Goal: Information Seeking & Learning: Learn about a topic

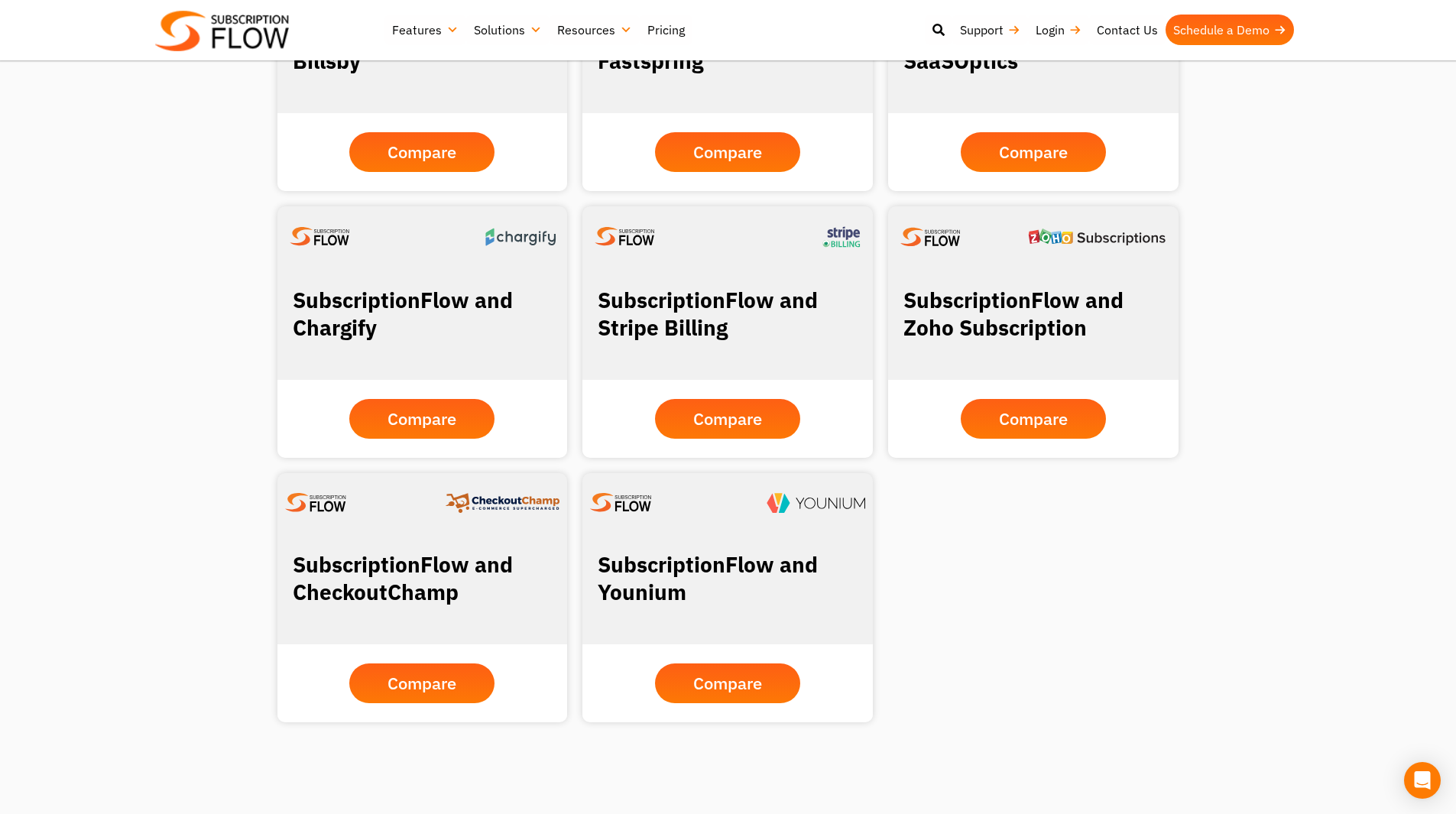
scroll to position [1401, 0]
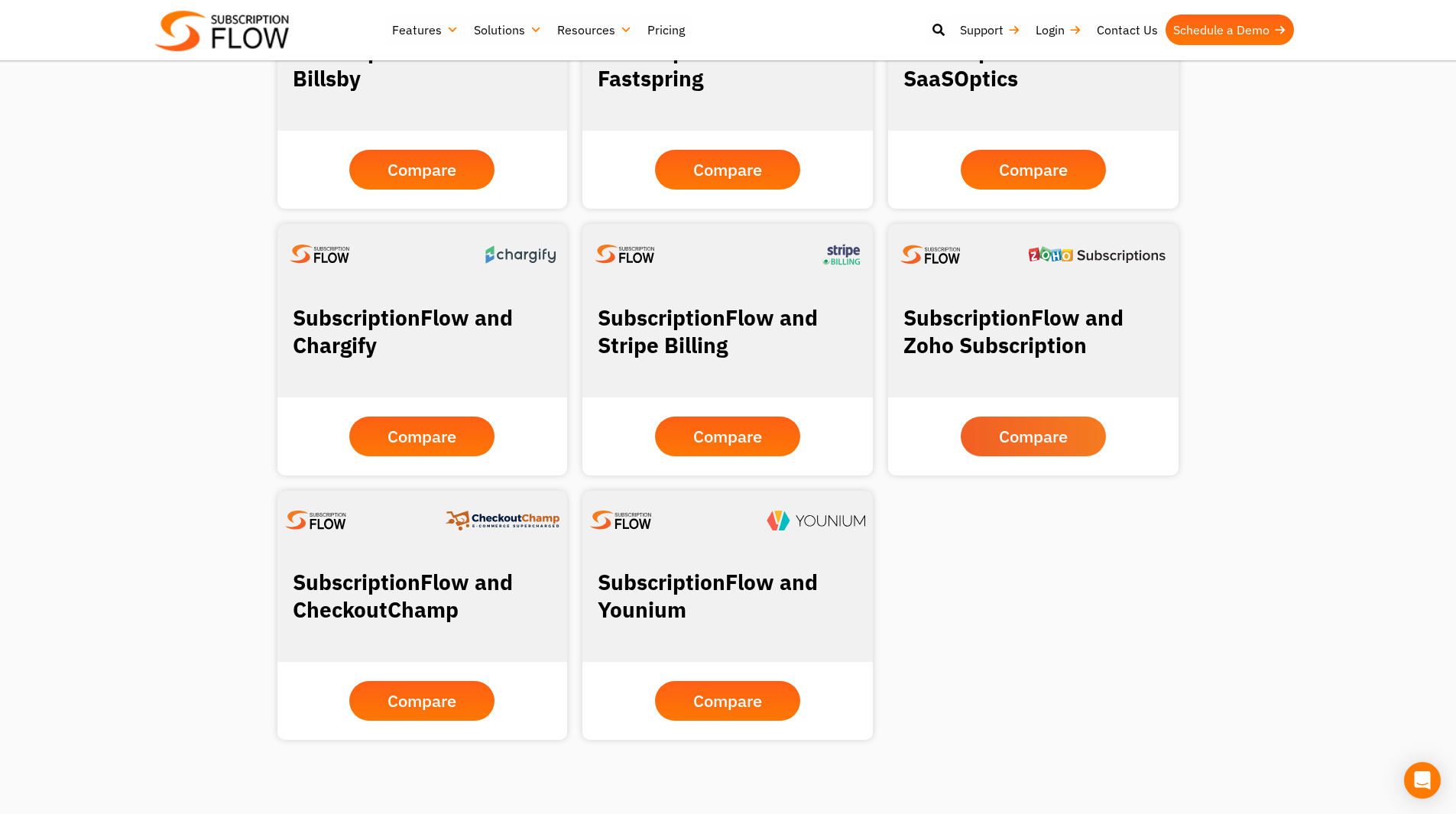
click at [1046, 431] on span "Compare" at bounding box center [1034, 436] width 69 height 17
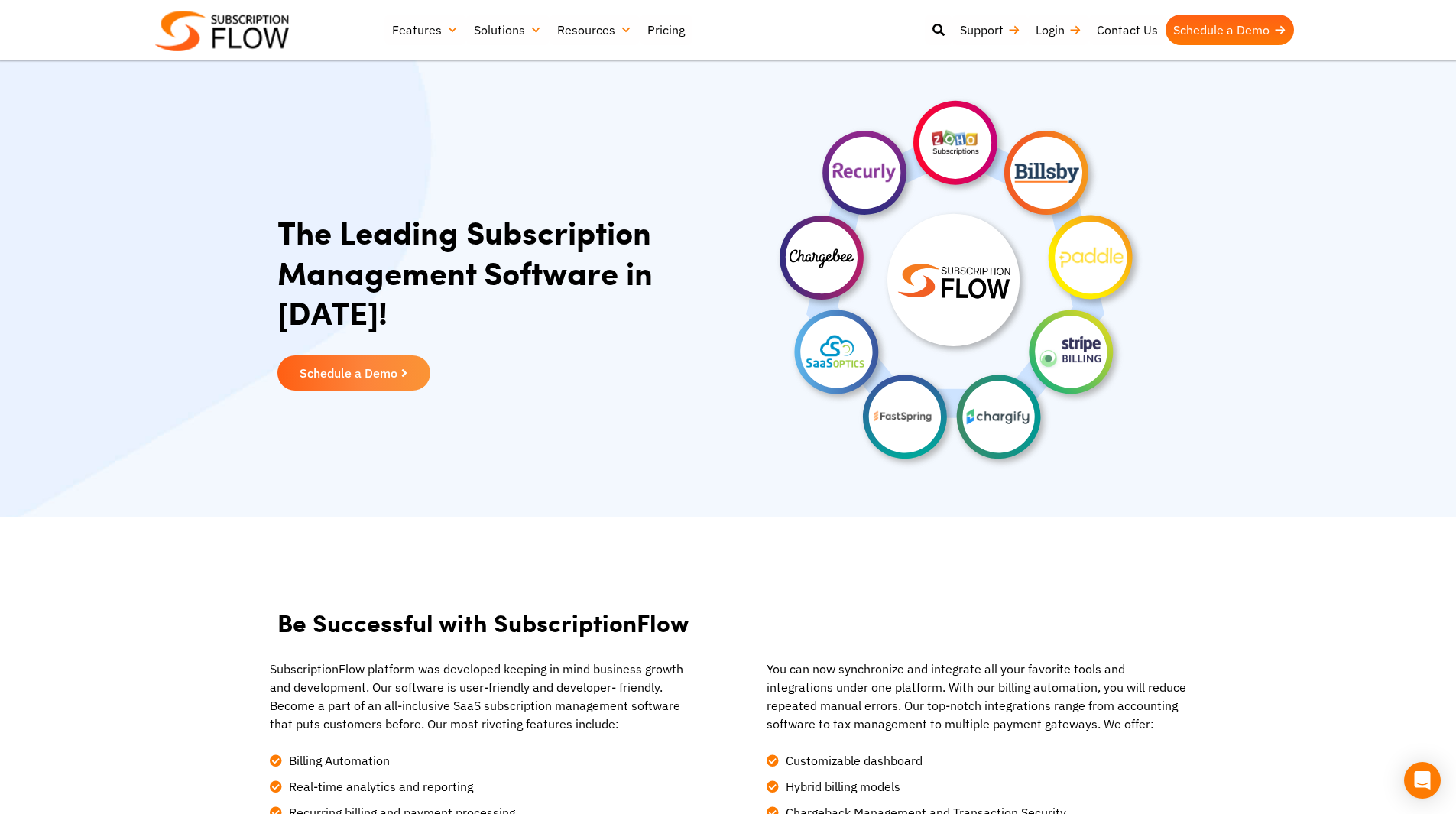
scroll to position [0, 0]
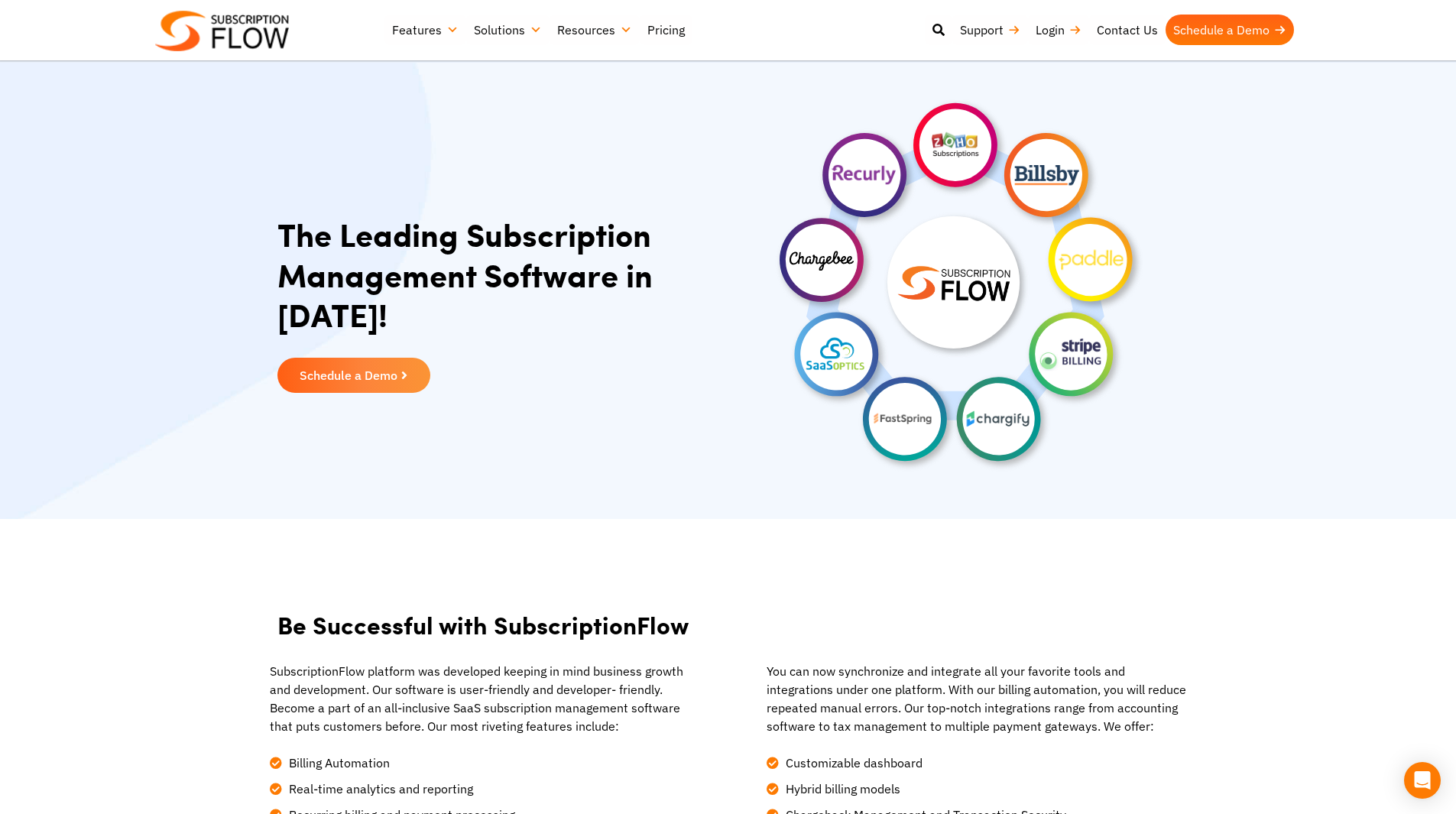
click at [959, 346] on img at bounding box center [958, 282] width 382 height 382
click at [934, 306] on img at bounding box center [958, 282] width 382 height 382
drag, startPoint x: 934, startPoint y: 306, endPoint x: 888, endPoint y: 442, distance: 143.6
click at [888, 442] on img at bounding box center [958, 282] width 382 height 382
click at [348, 332] on h1 "The Leading Subscription Management Software in 2023!" at bounding box center [499, 274] width 443 height 121
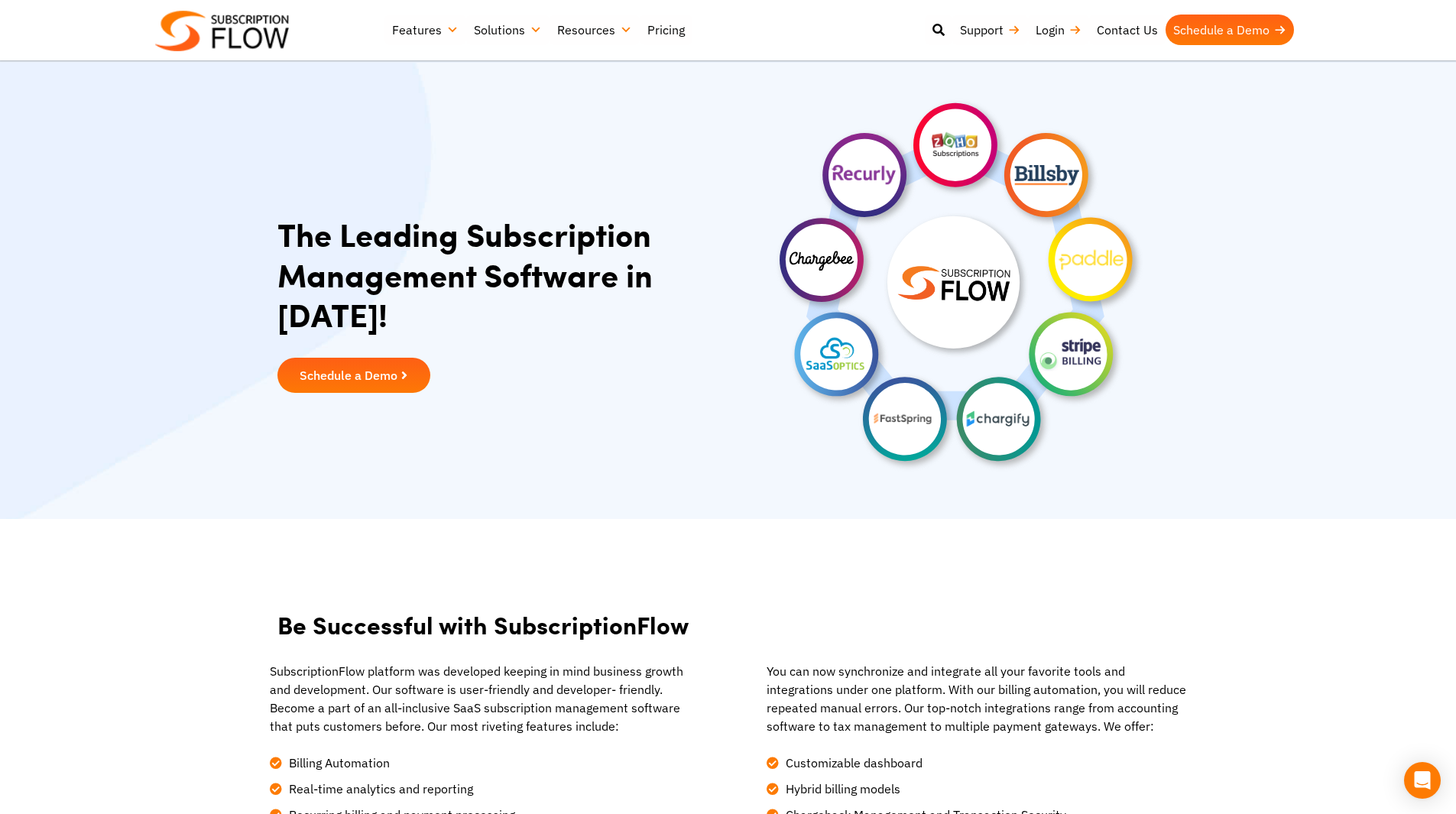
click at [358, 365] on link "Schedule a Demo" at bounding box center [354, 375] width 153 height 35
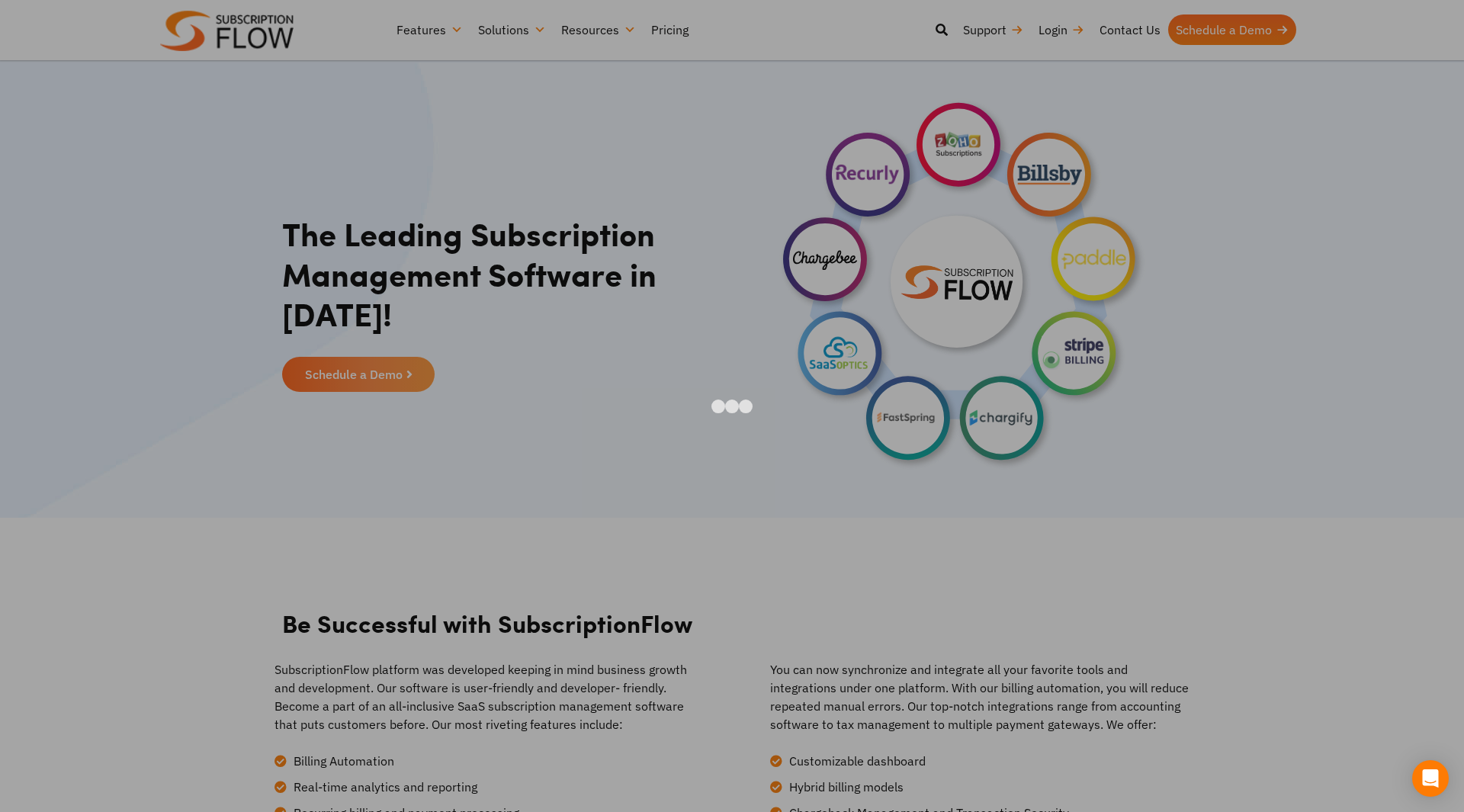
click at [1250, 296] on div at bounding box center [732, 406] width 1464 height 812
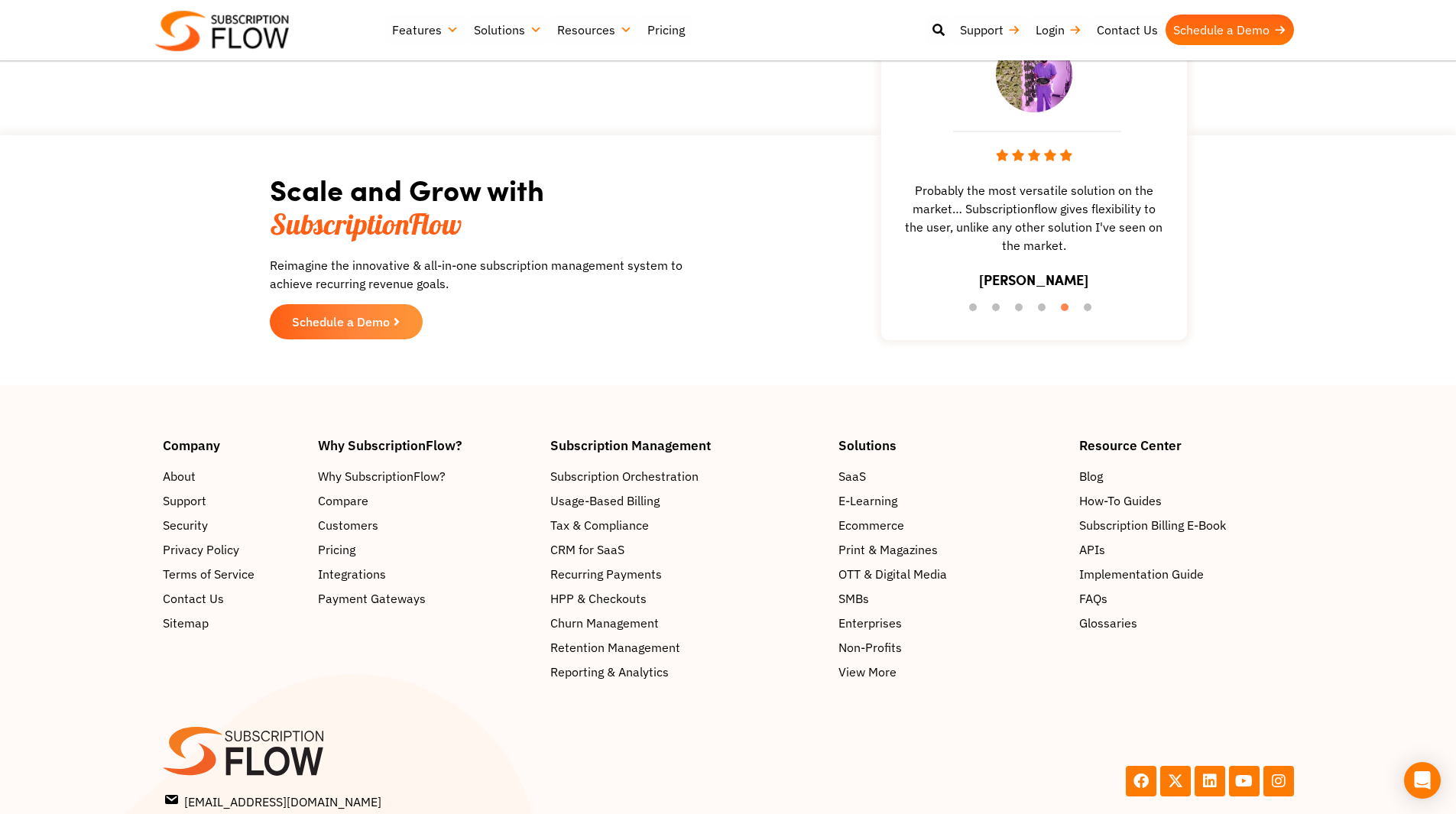
scroll to position [2350, 0]
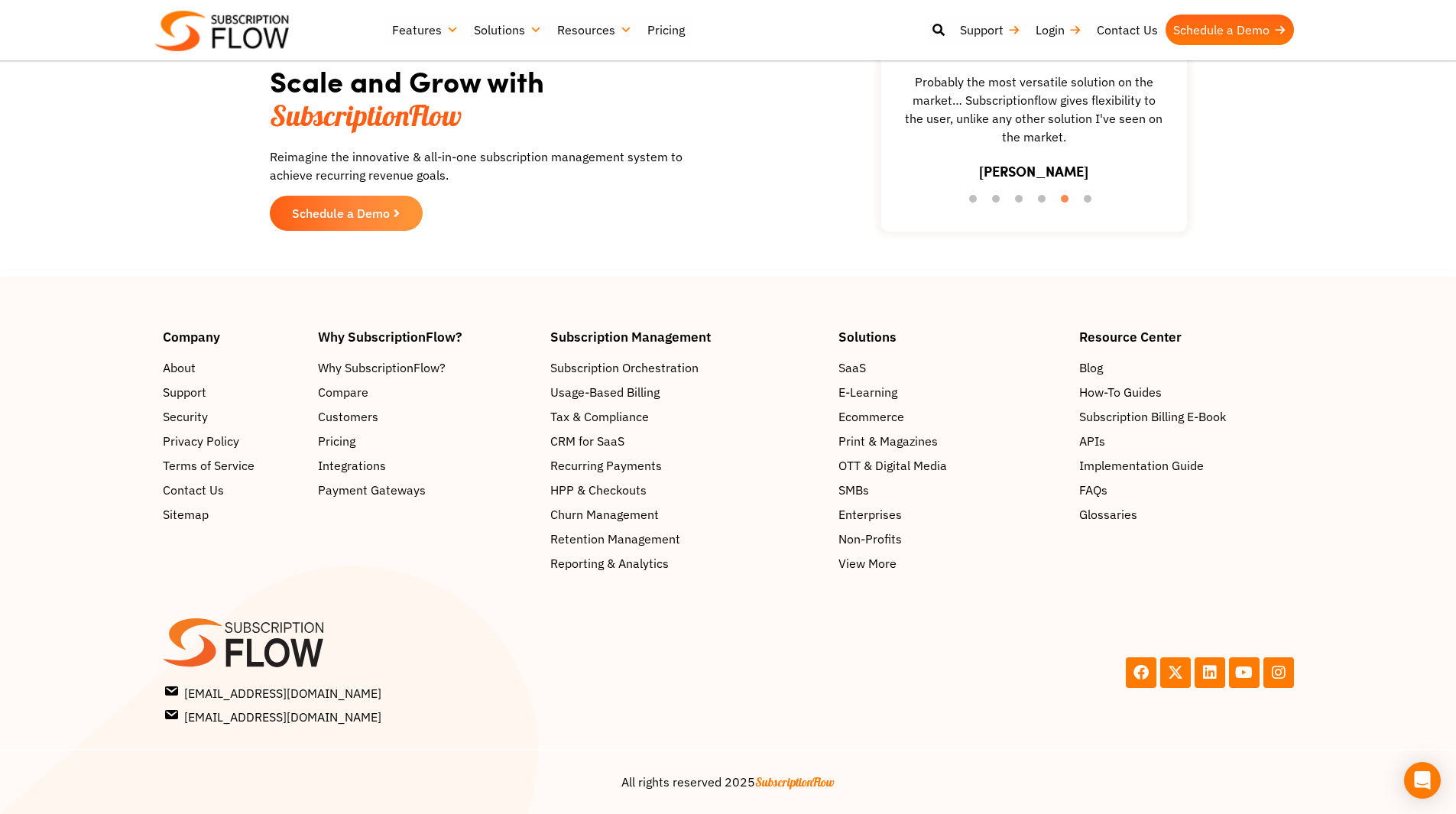
click at [241, 58] on header "Support Login Best Subscription Management and Billing Software 2023 Features S…" at bounding box center [728, 30] width 1456 height 60
click at [257, 51] on img at bounding box center [222, 31] width 134 height 40
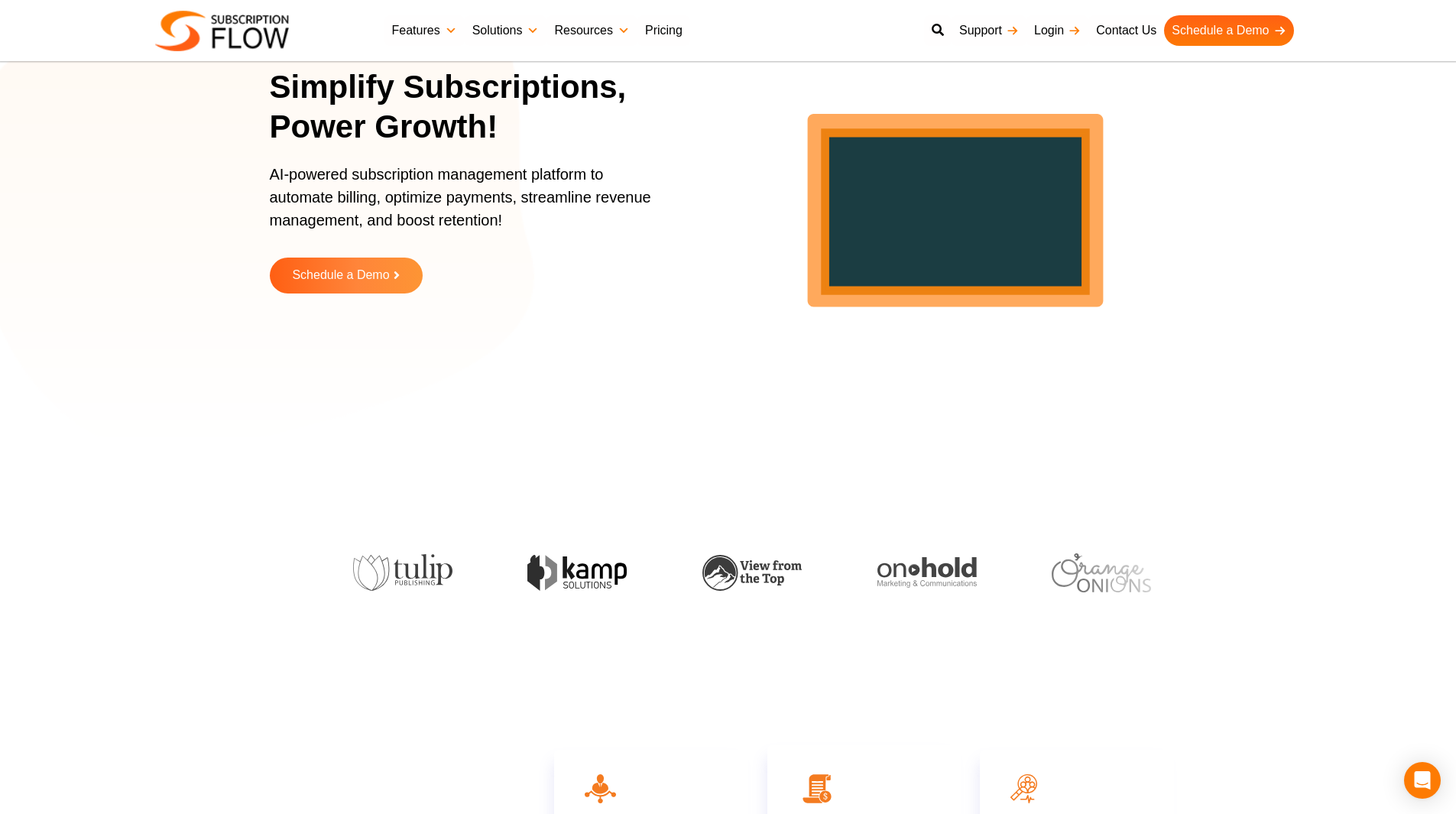
scroll to position [255, 0]
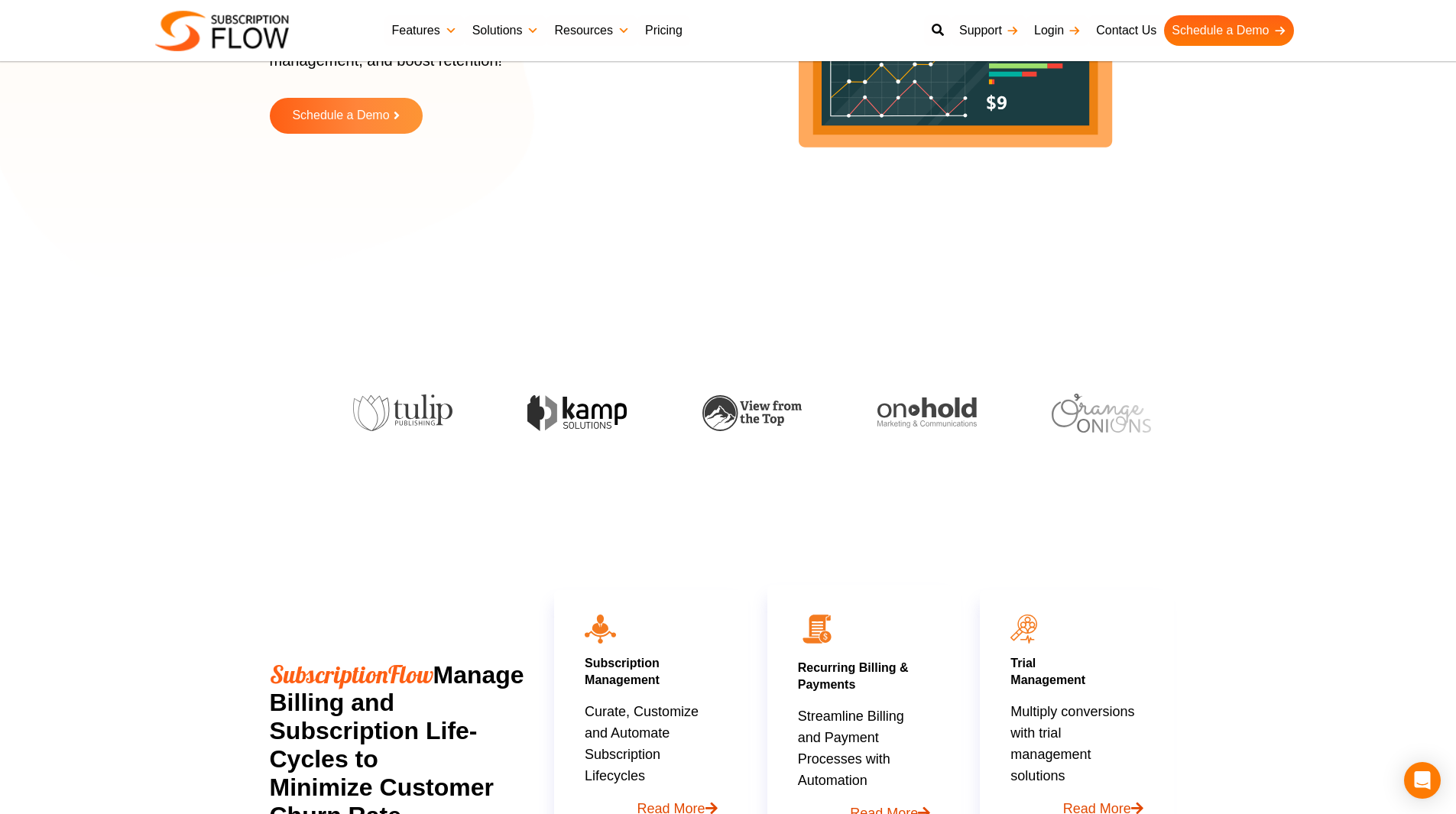
click at [944, 523] on div "Subscription Management Curate, Customize and Automate Subscription Lifecycles …" at bounding box center [864, 821] width 639 height 642
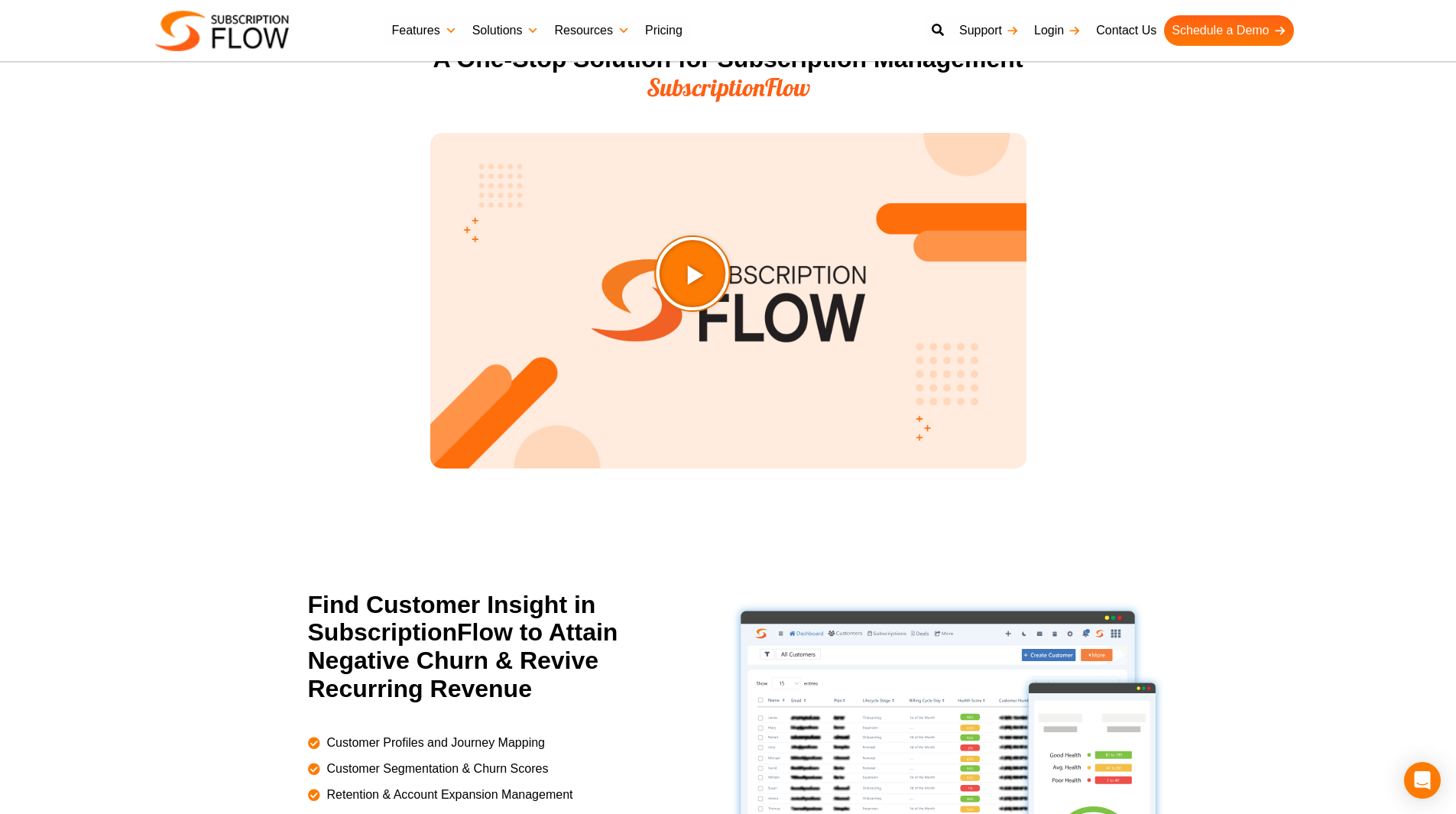
scroll to position [1656, 0]
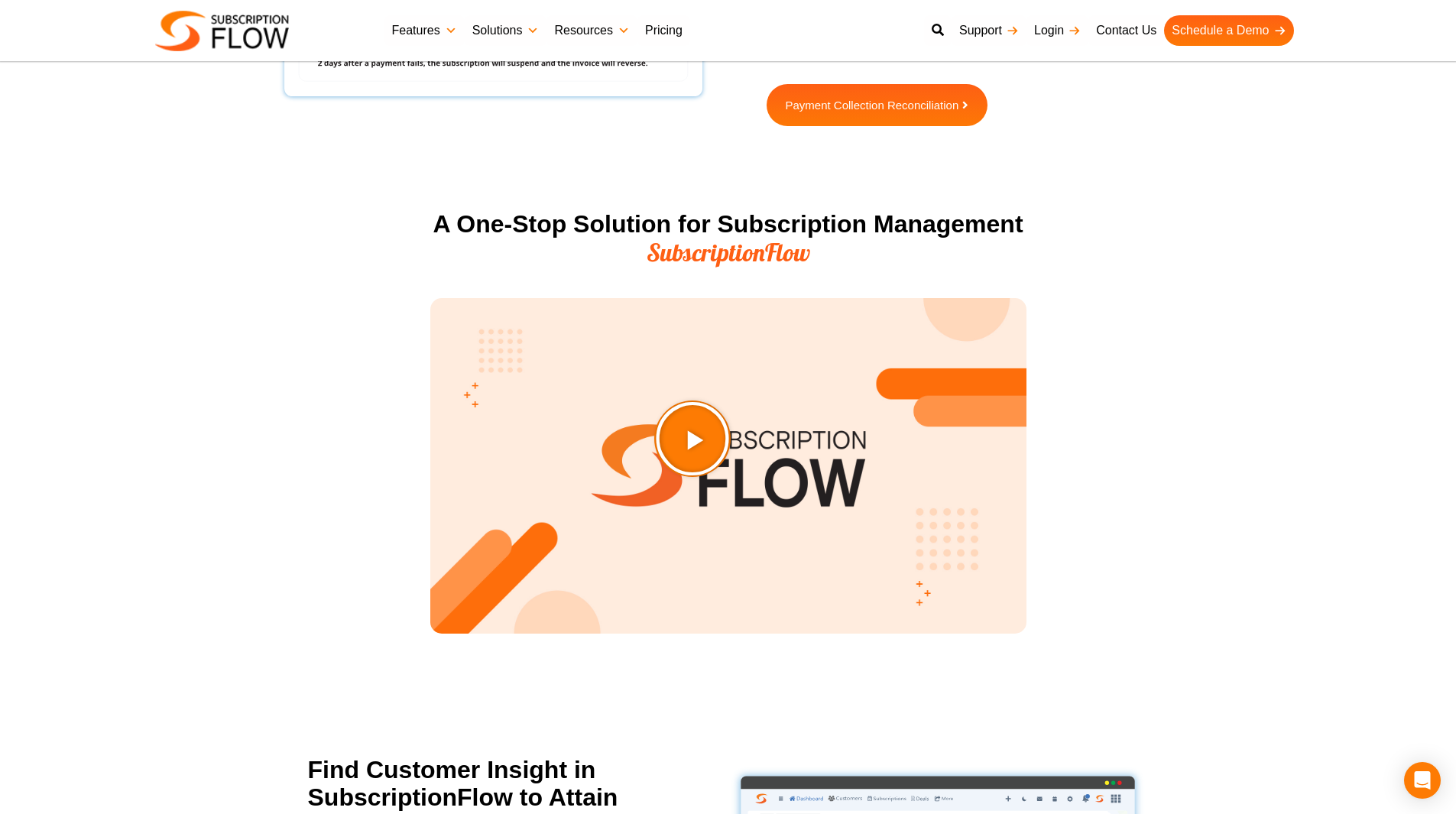
click at [758, 490] on icon "Play Video about SubscriptionFlow-Video" at bounding box center [731, 477] width 78 height 78
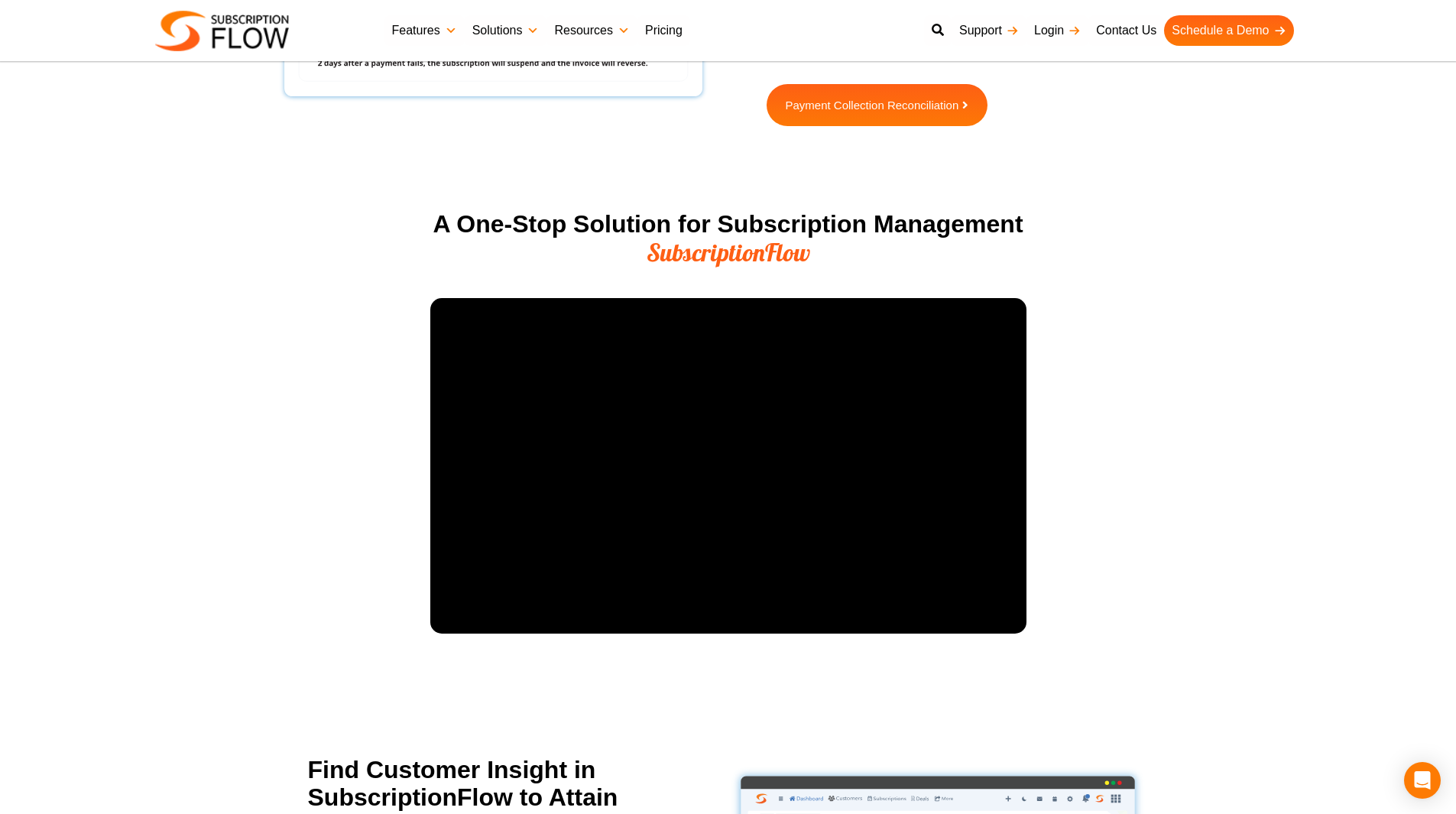
click at [1053, 443] on section "A One-Stop Solution for Subscription Management SubscriptionFlow" at bounding box center [728, 440] width 1456 height 476
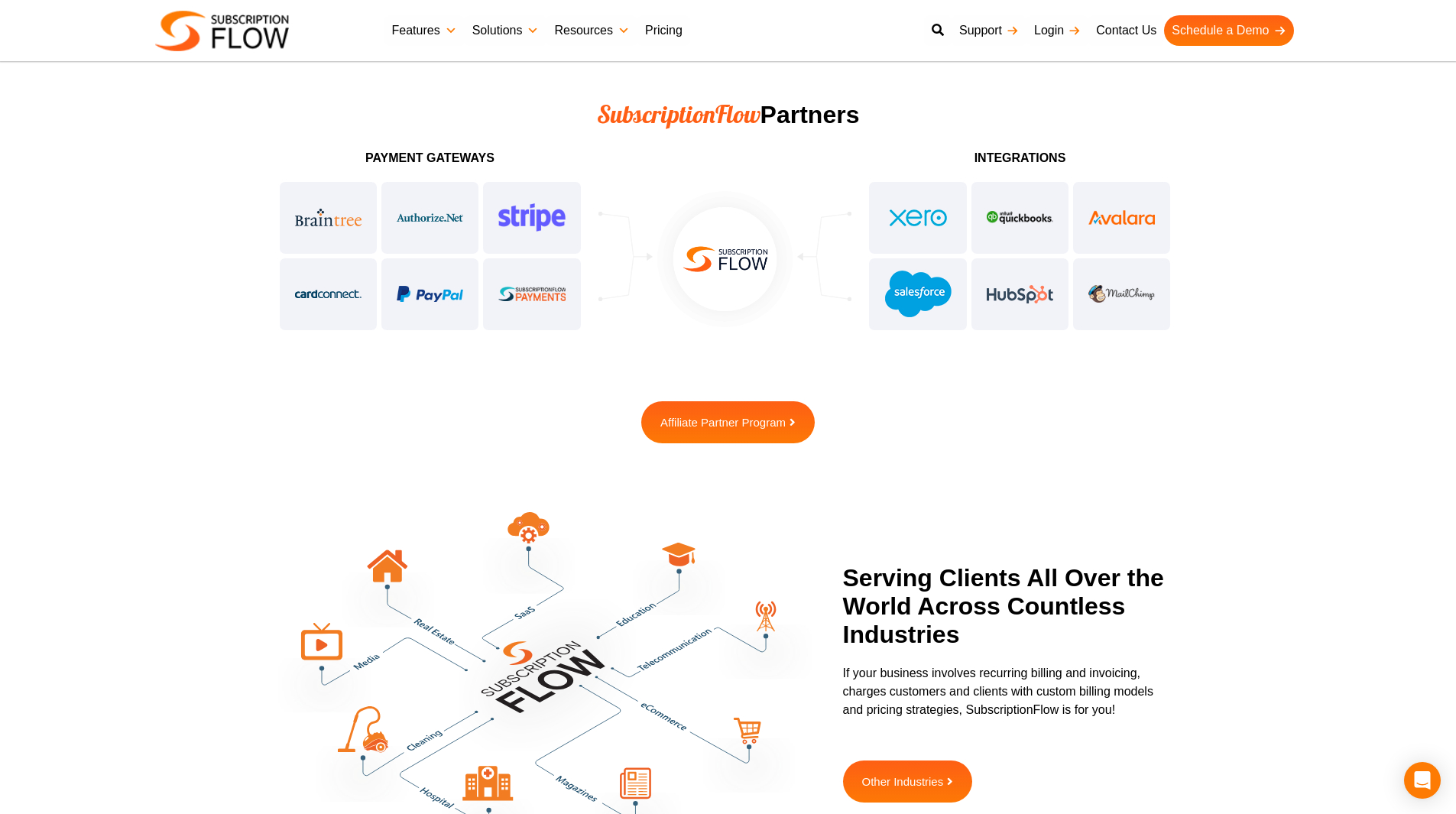
scroll to position [3821, 0]
click at [732, 432] on link "Affiliate Partner Program" at bounding box center [728, 423] width 191 height 47
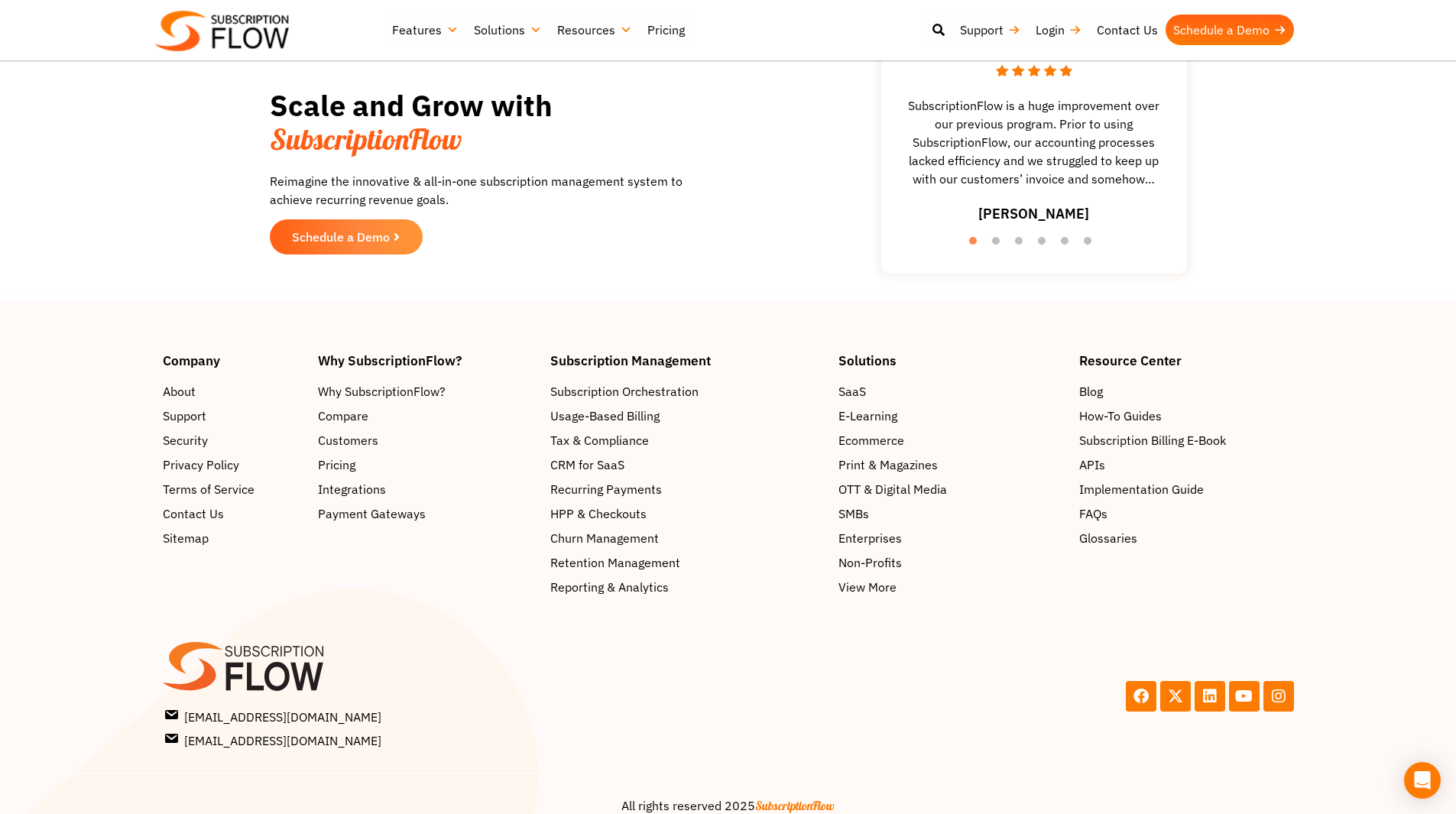
scroll to position [2444, 0]
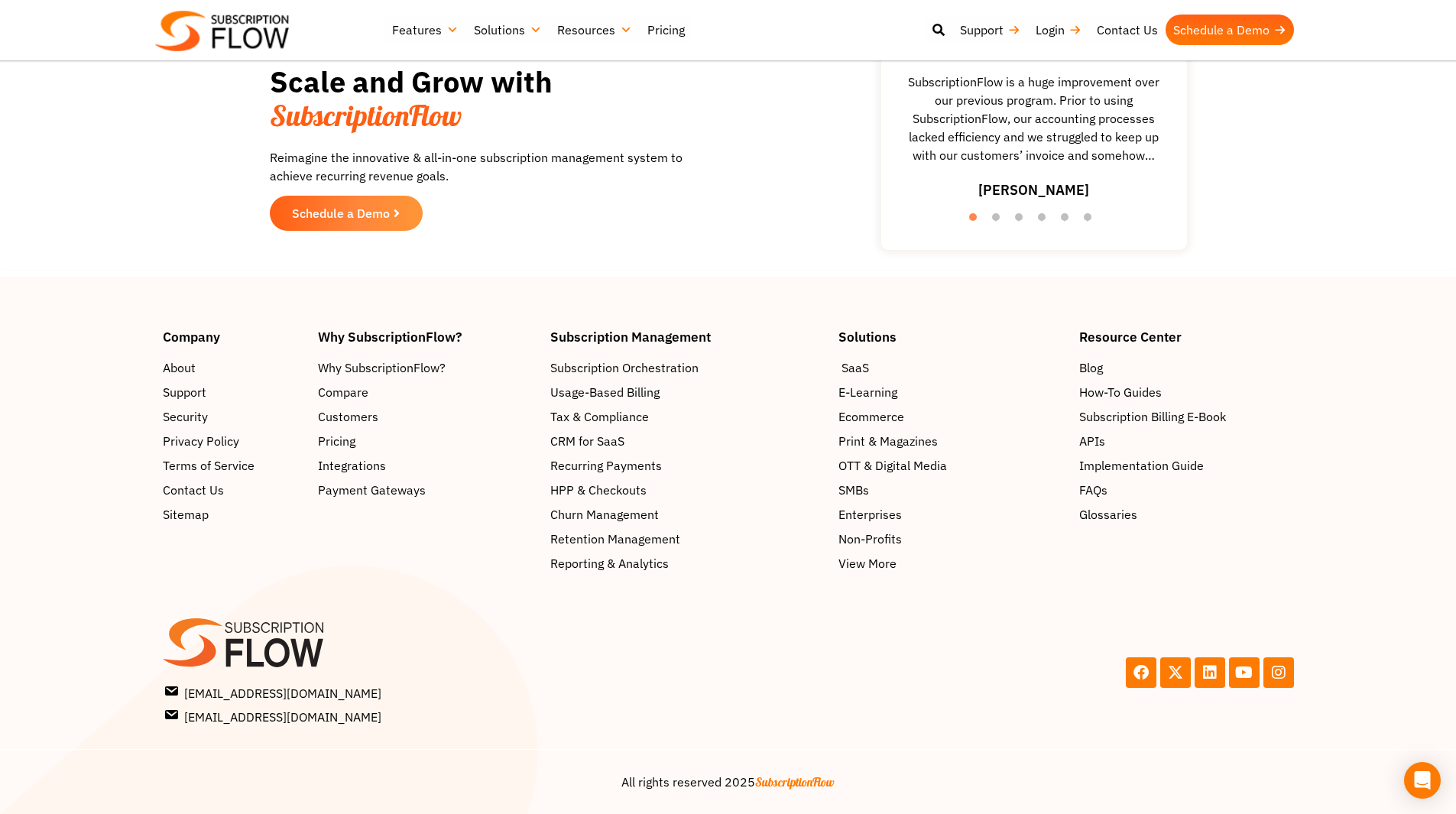
click at [861, 368] on span "SaaS" at bounding box center [855, 367] width 28 height 18
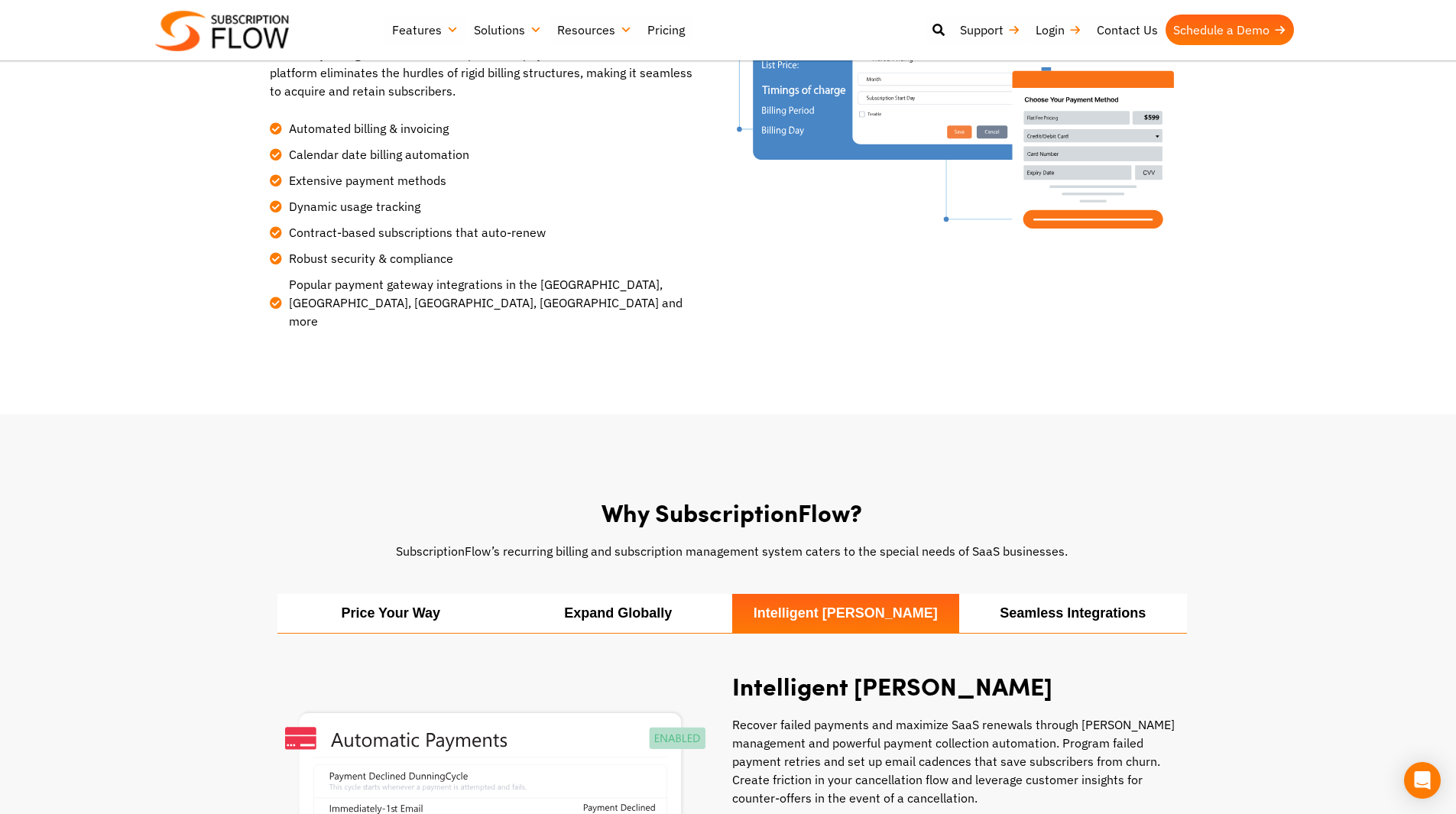
scroll to position [891, 0]
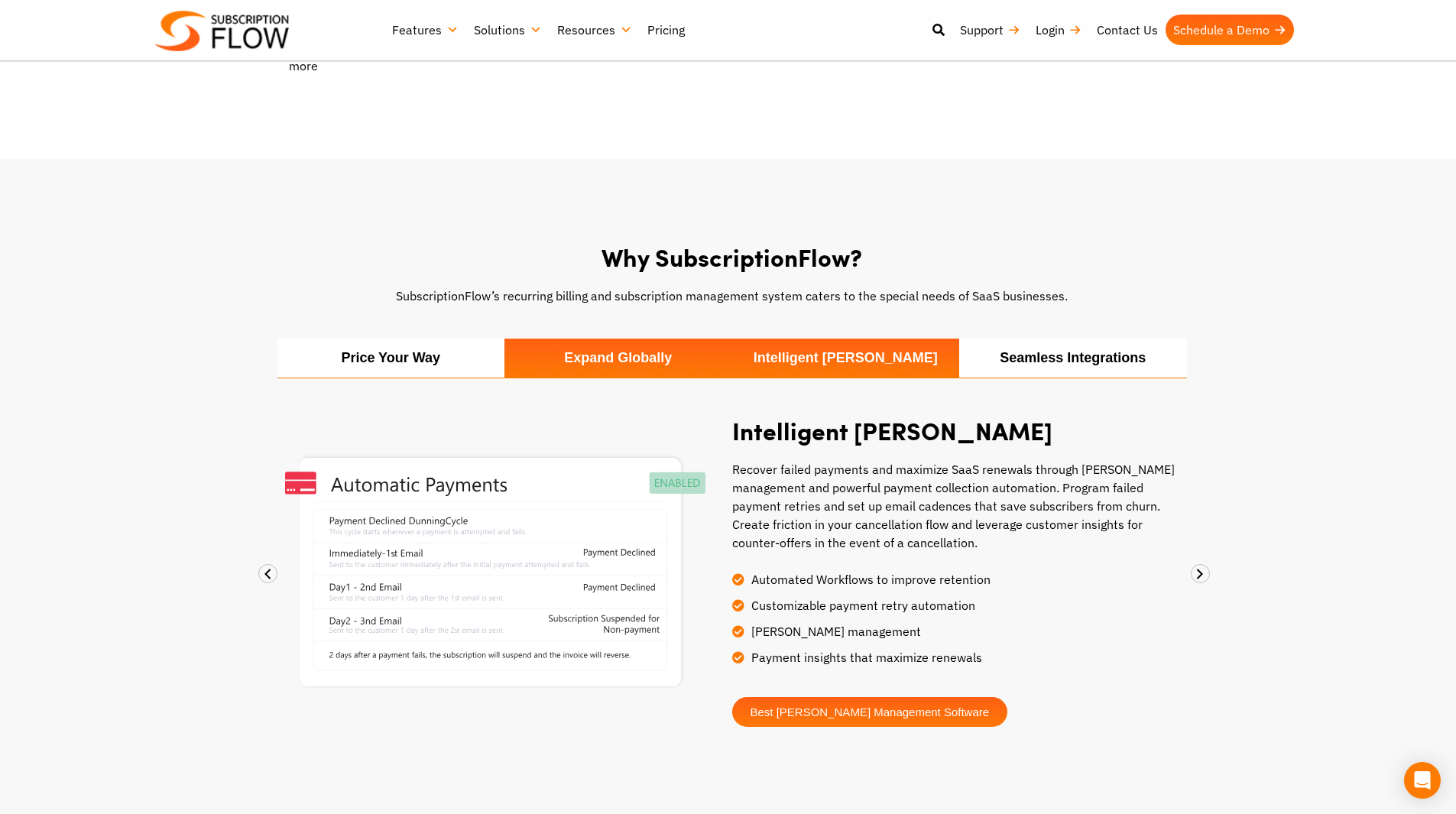
click at [661, 339] on li "Expand Globally" at bounding box center [618, 358] width 228 height 39
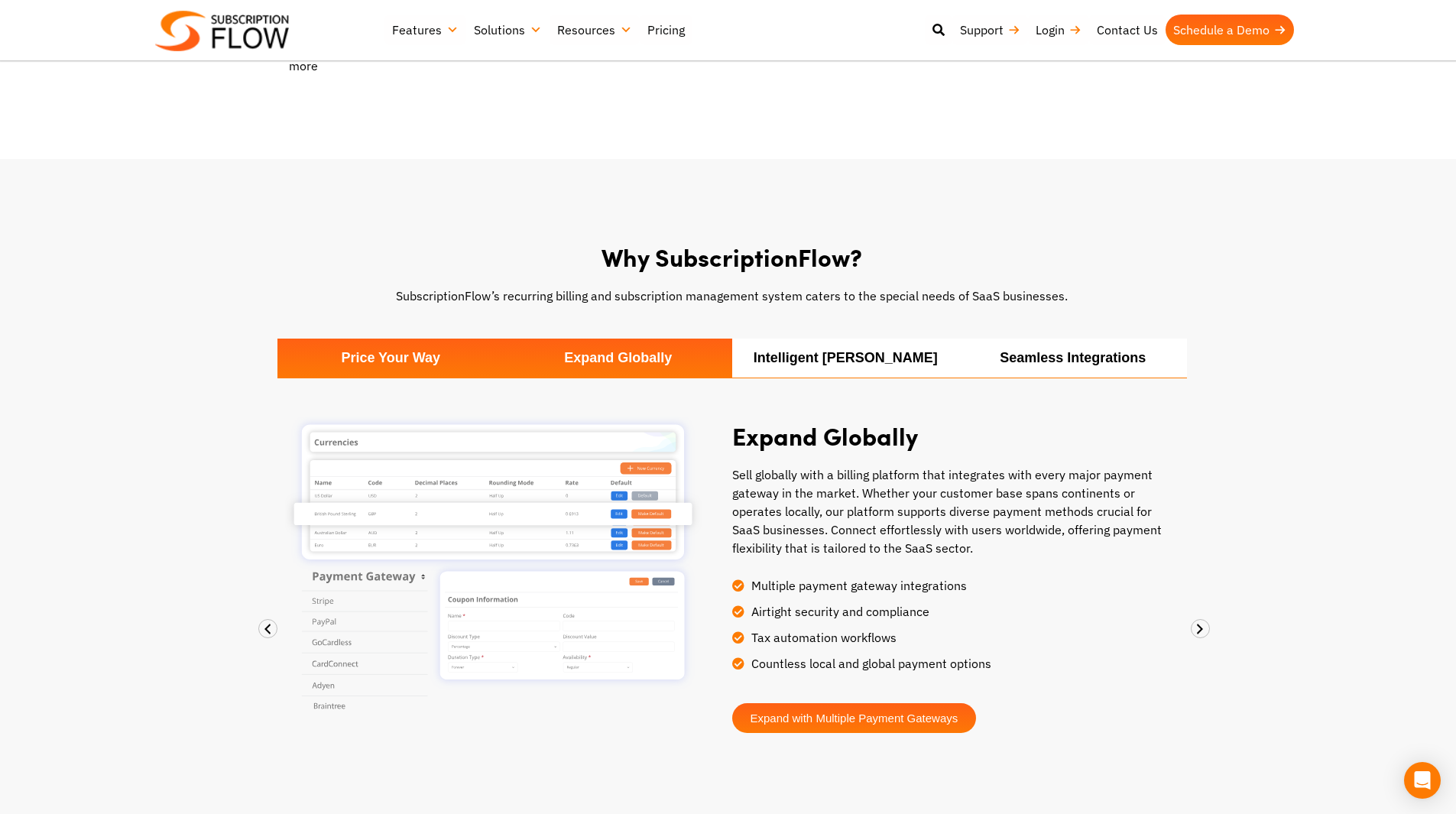
click at [416, 344] on li "Price Your Way" at bounding box center [391, 358] width 228 height 39
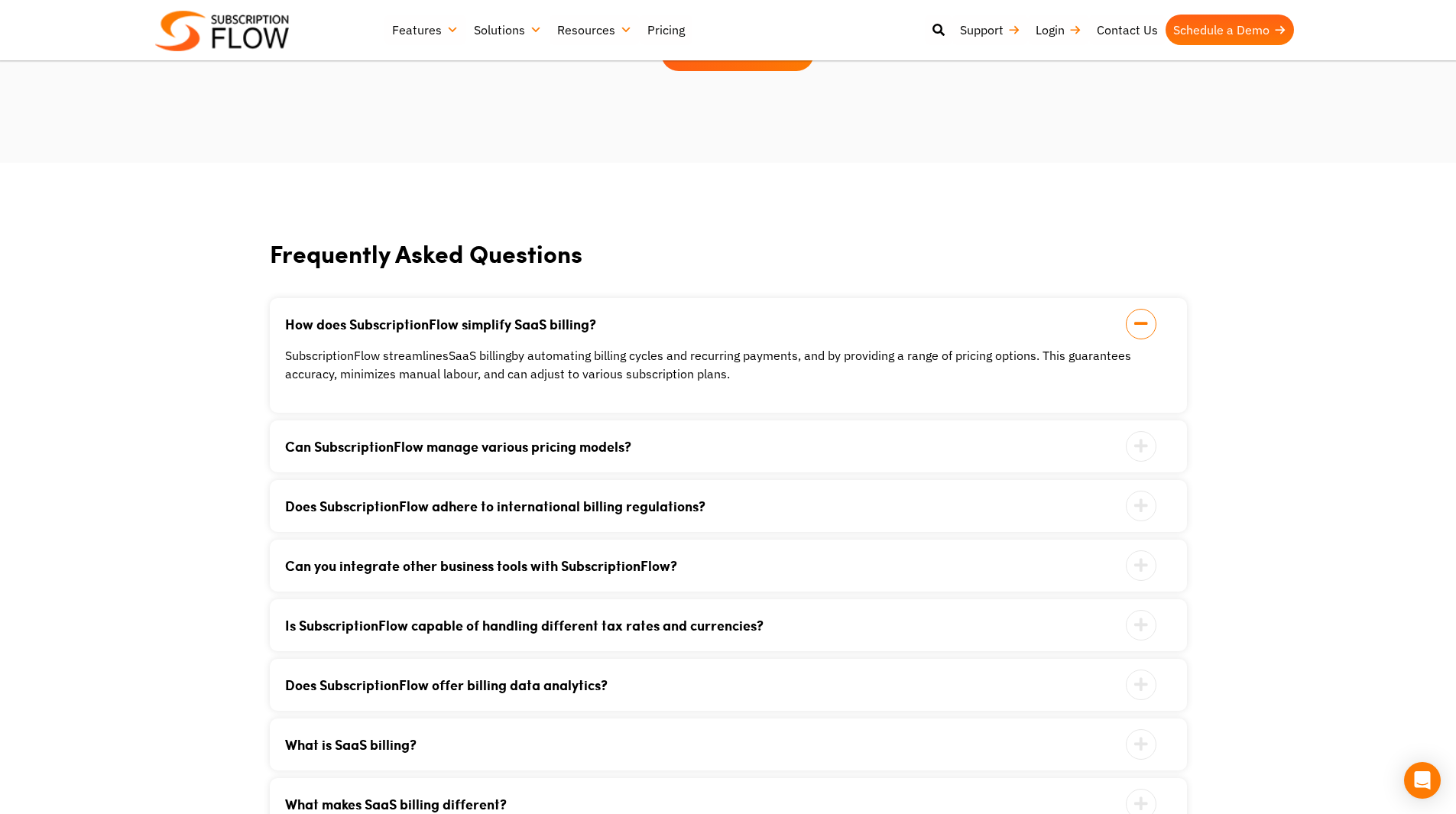
scroll to position [2675, 0]
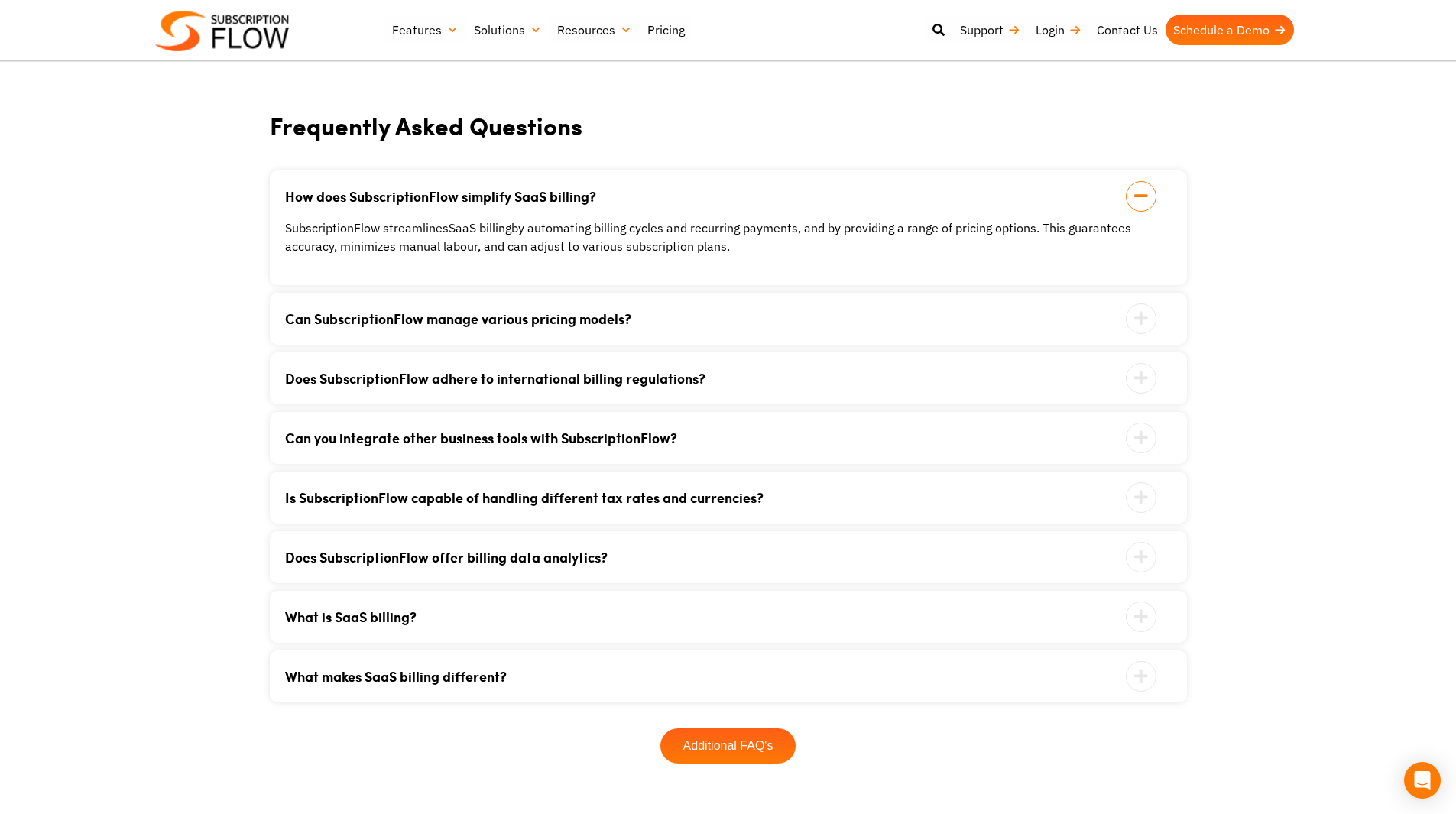
click at [774, 312] on link "Can SubscriptionFlow manage various pricing models?" at bounding box center [709, 319] width 849 height 13
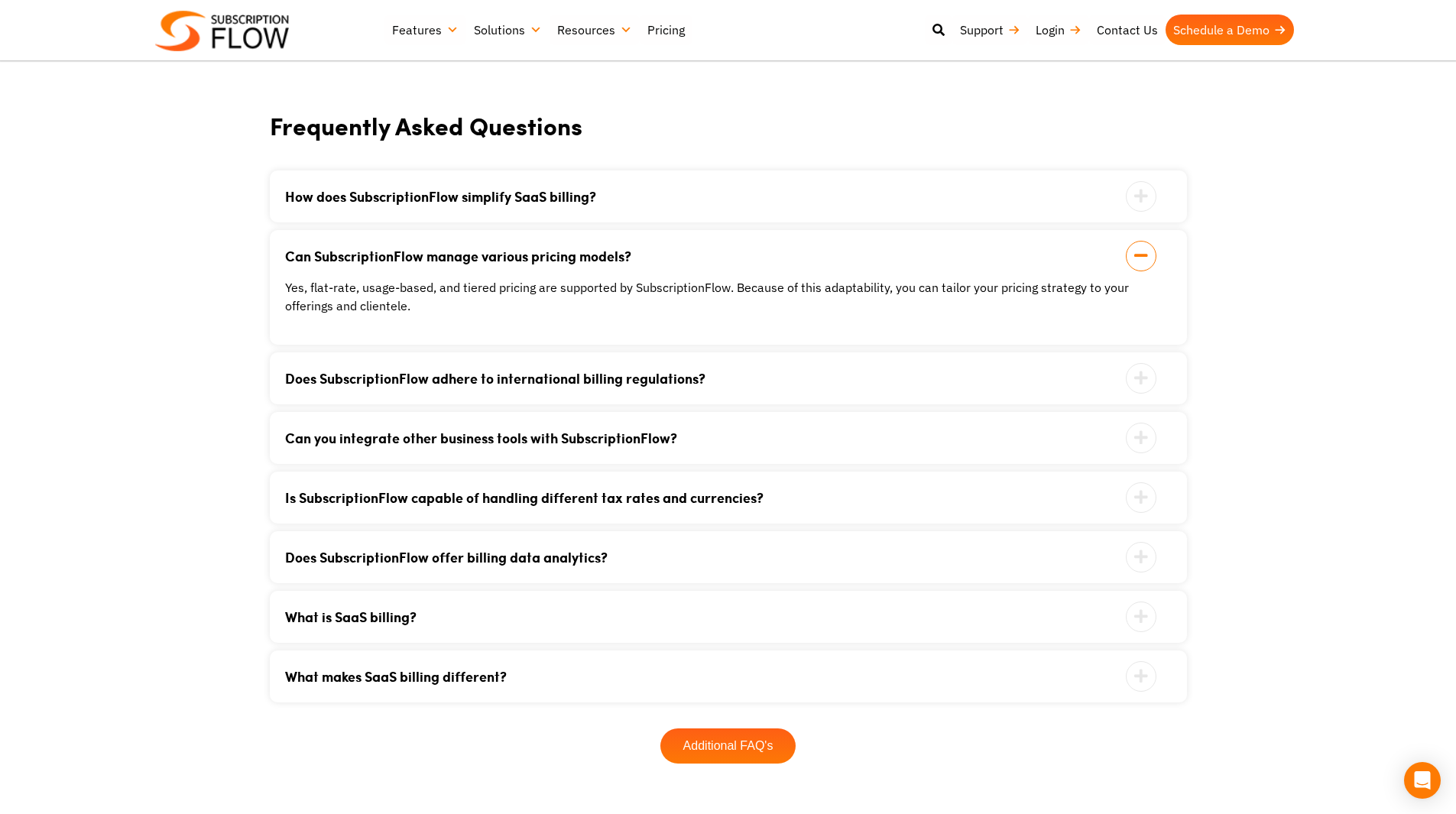
click at [773, 262] on div "Yes, flat-rate, usage-based, and tiered pricing are supported by SubscriptionFl…" at bounding box center [709, 288] width 849 height 52
click at [773, 249] on link "Can SubscriptionFlow manage various pricing models?" at bounding box center [709, 256] width 849 height 13
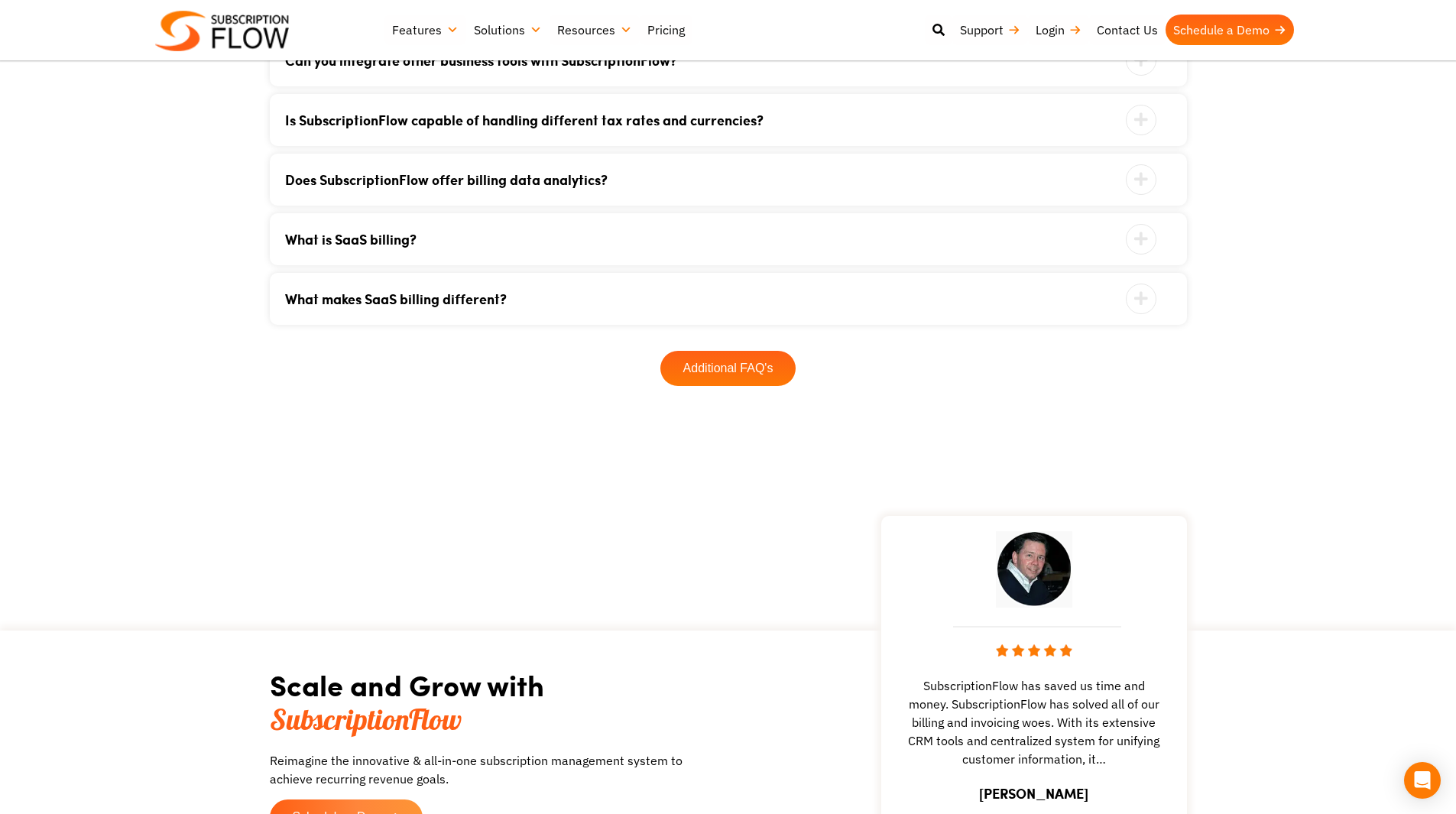
scroll to position [3057, 0]
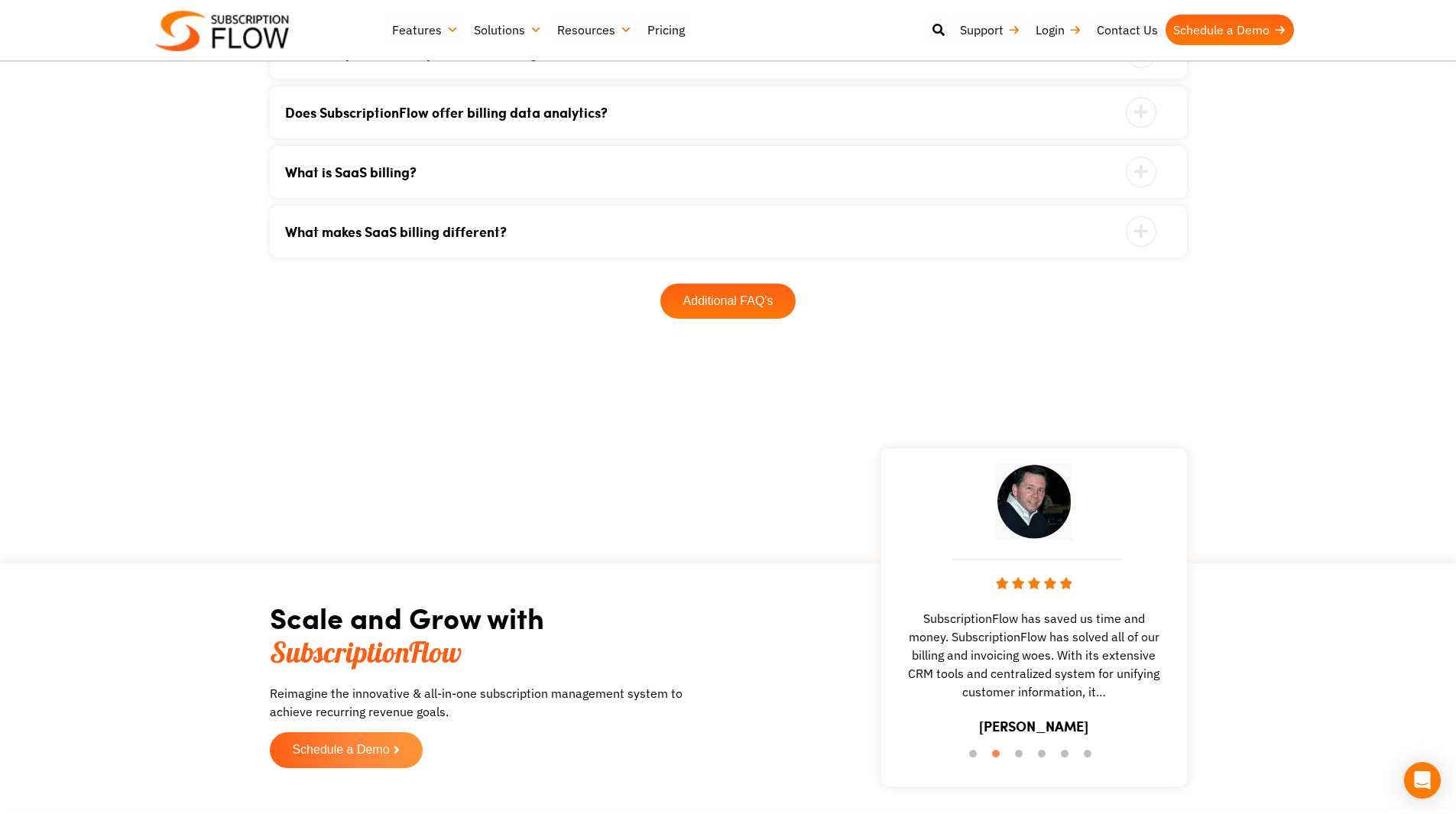
click at [534, 179] on div "What is SaaS billing? SaaS billing refers to the process of a business billing …" at bounding box center [728, 172] width 918 height 52
click at [555, 164] on div "What is SaaS billing? SaaS billing refers to the process of a business billing …" at bounding box center [728, 172] width 918 height 52
click at [585, 165] on link "What is SaaS billing?" at bounding box center [709, 172] width 849 height 13
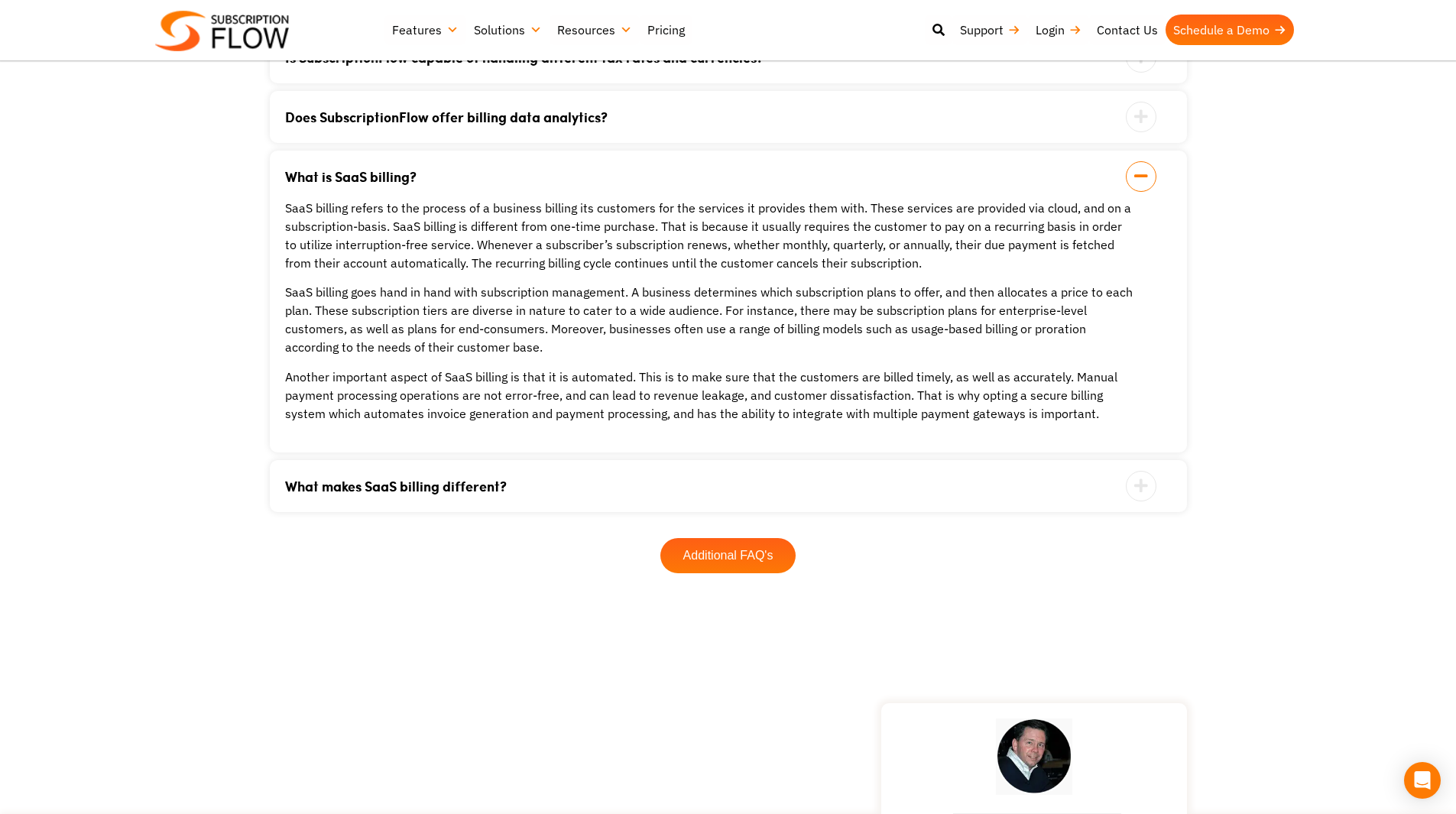
click at [585, 170] on link "What is SaaS billing?" at bounding box center [709, 177] width 849 height 13
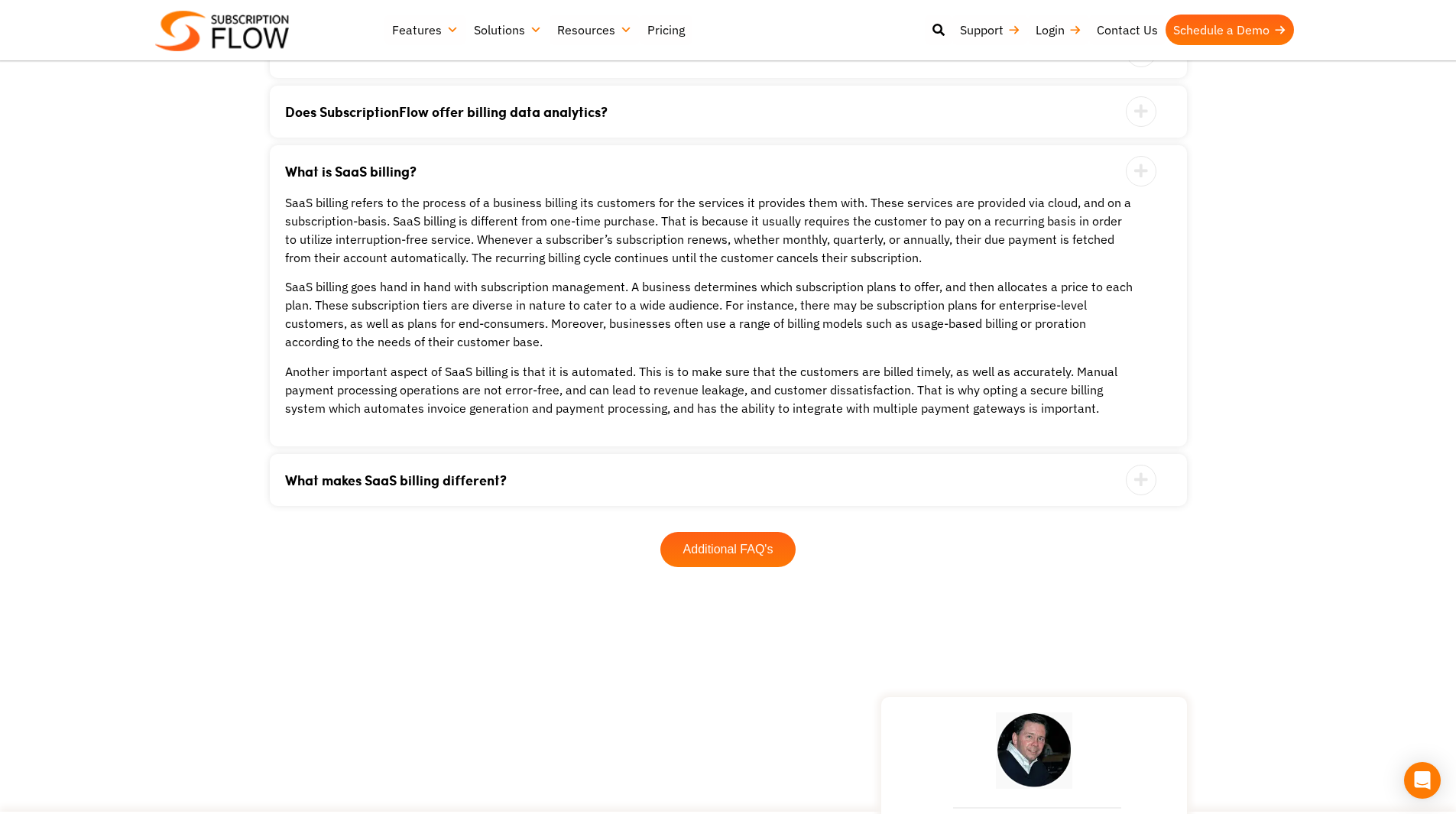
scroll to position [3048, 0]
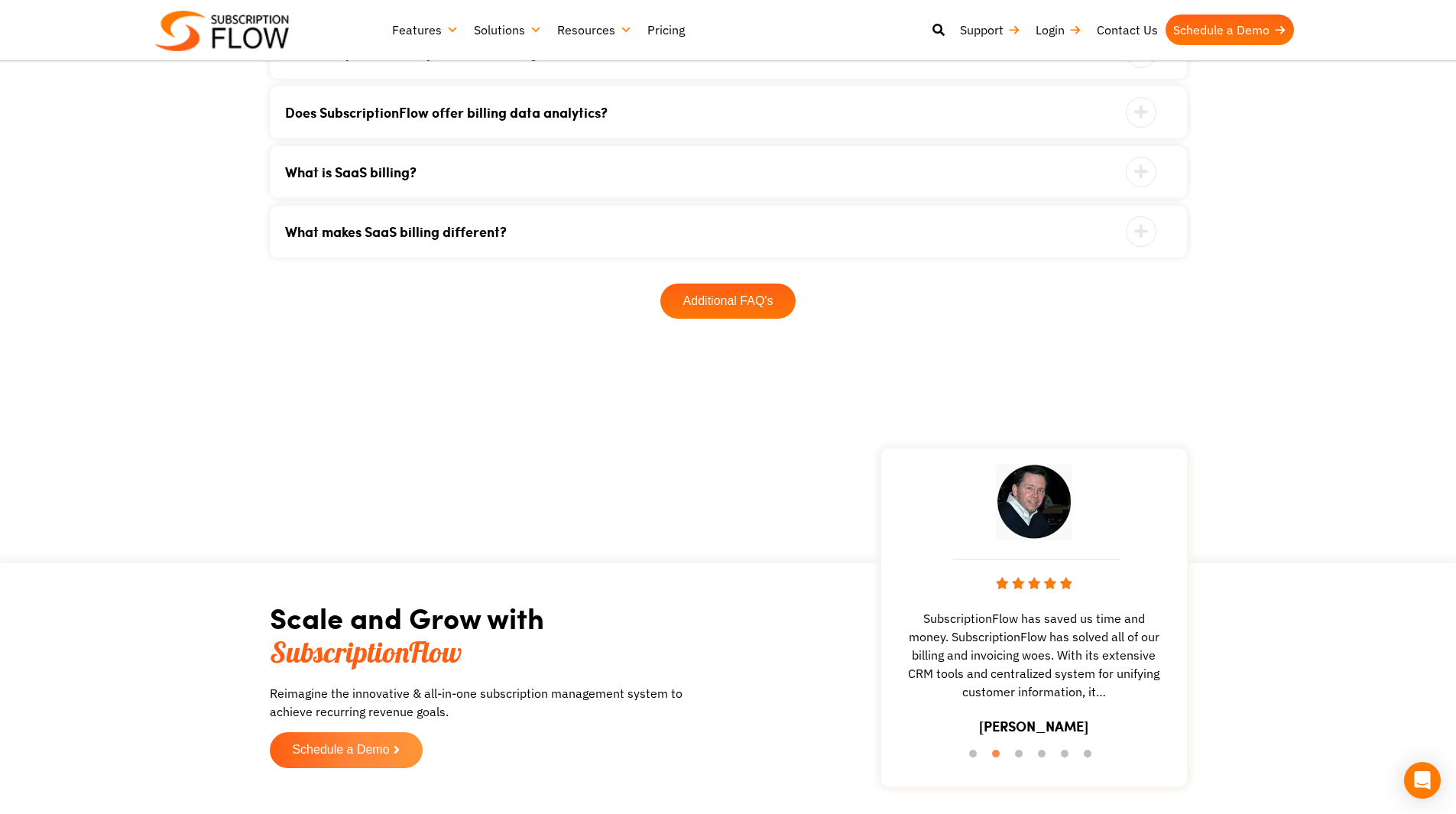
click at [578, 205] on div "What makes SaaS billing different? There are several key characteristics that d…" at bounding box center [728, 231] width 918 height 52
click at [551, 224] on link "What makes SaaS billing different?" at bounding box center [709, 231] width 849 height 13
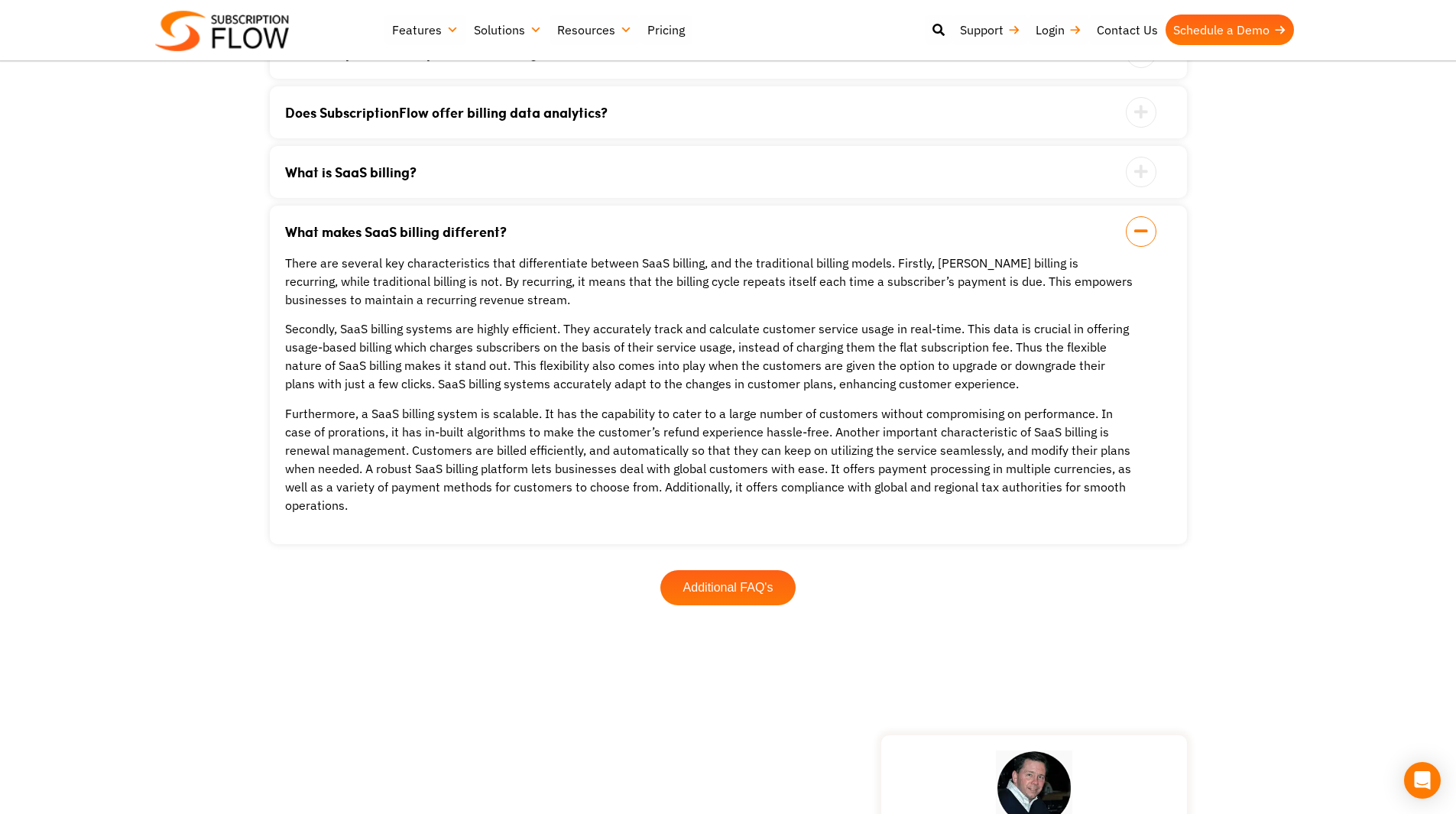
click at [551, 224] on link "What makes SaaS billing different?" at bounding box center [709, 231] width 849 height 13
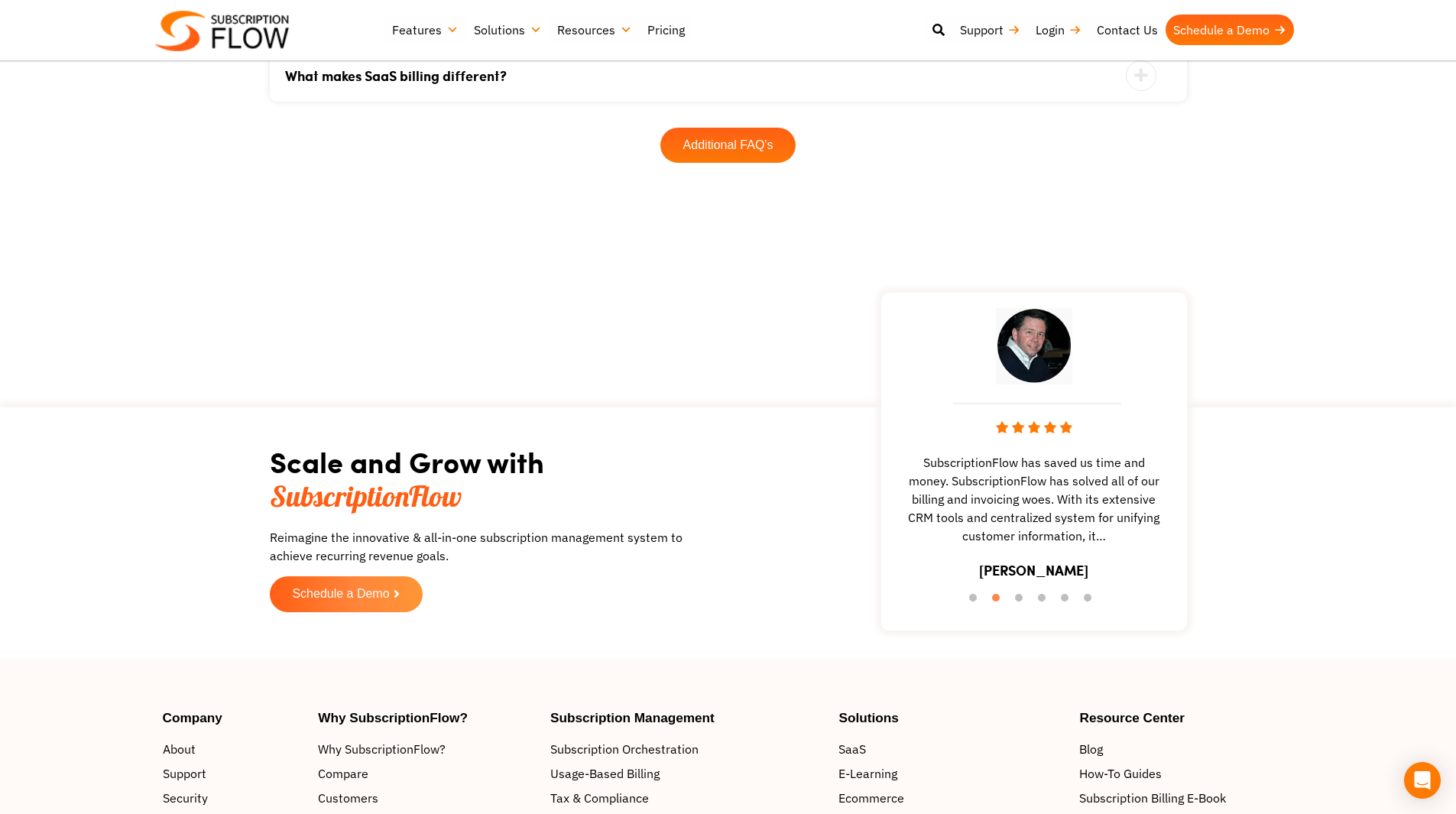
scroll to position [3430, 0]
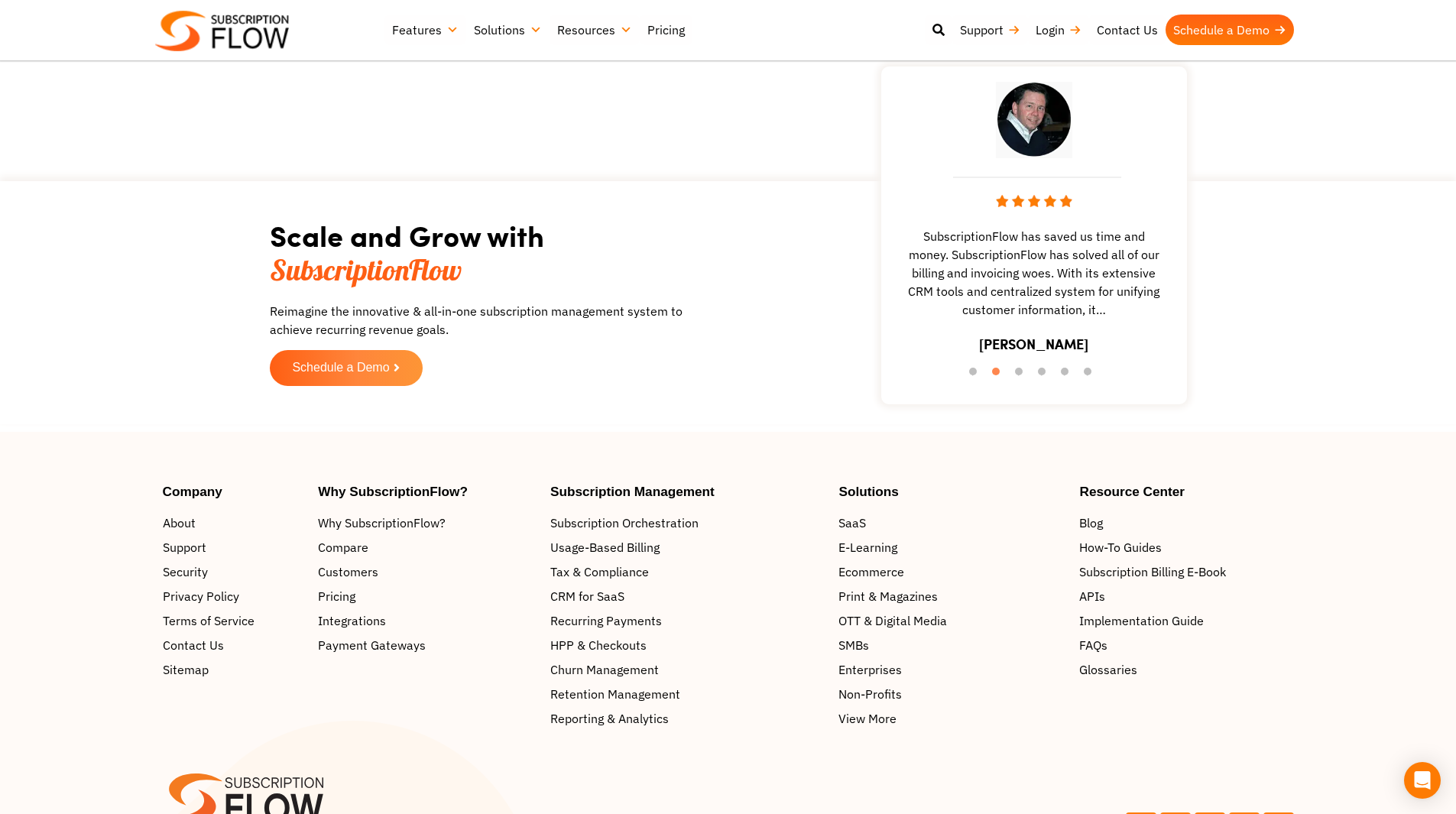
click at [1039, 138] on img at bounding box center [1034, 120] width 76 height 76
click at [1039, 123] on img at bounding box center [1034, 120] width 76 height 76
drag, startPoint x: 1030, startPoint y: 296, endPoint x: 1028, endPoint y: 316, distance: 20.1
click at [1028, 316] on div "SubscriptionFlow has saved us time and money. SubscriptionFlow has solved all o…" at bounding box center [1034, 224] width 290 height 300
click at [1019, 367] on button "3" at bounding box center [1023, 375] width 15 height 15
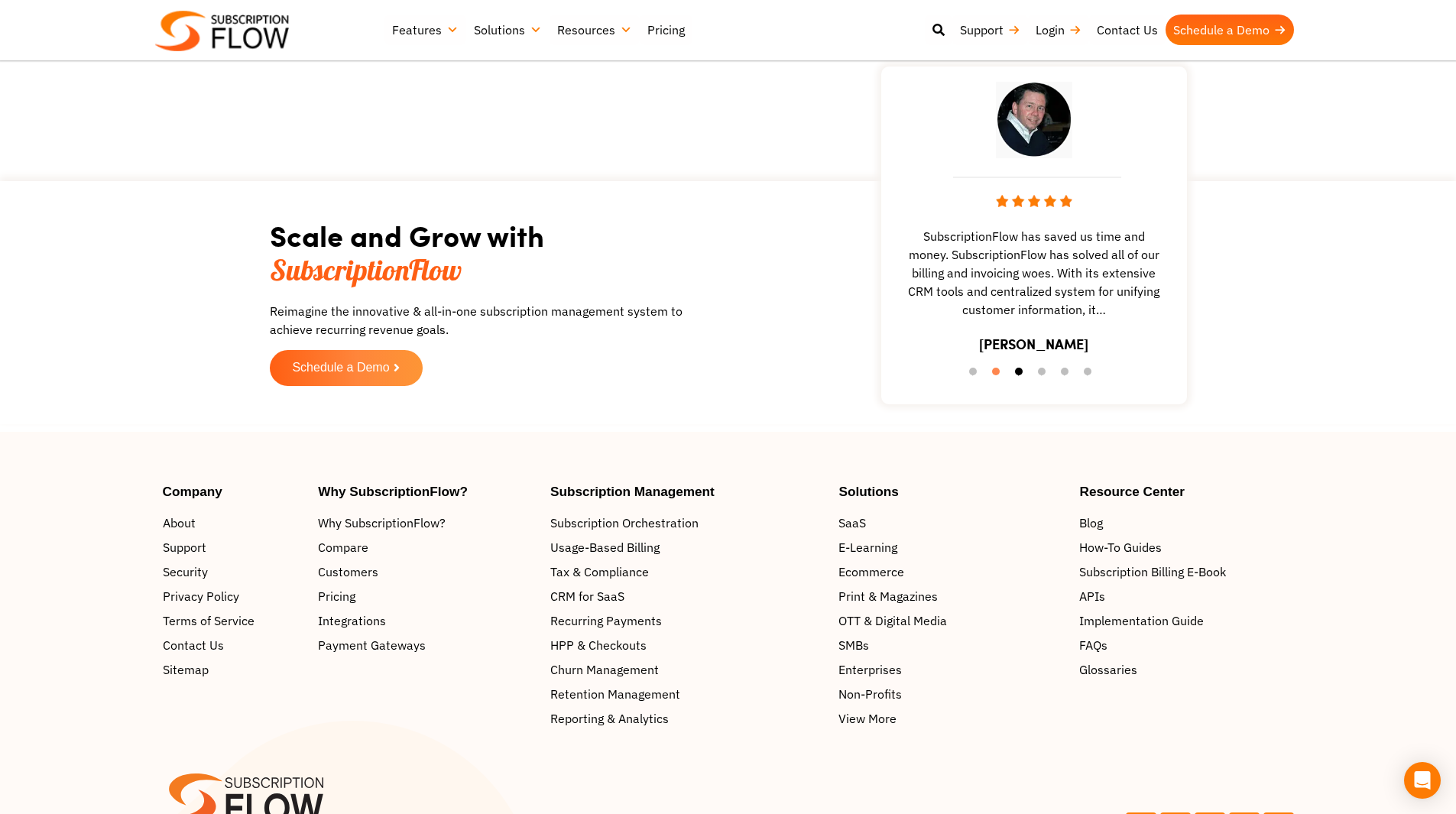
click at [1019, 367] on button "3" at bounding box center [1023, 375] width 15 height 15
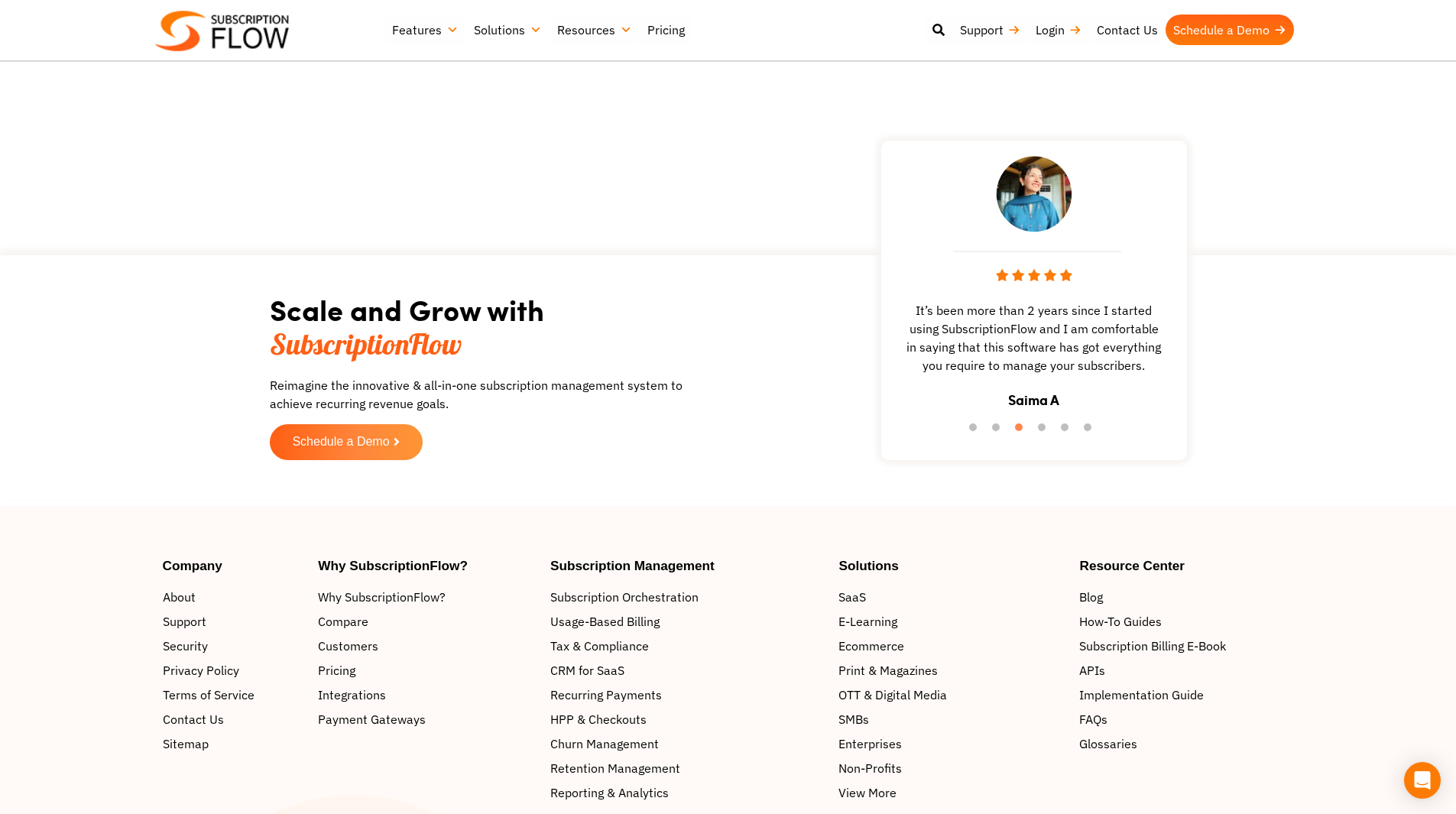
scroll to position [3303, 0]
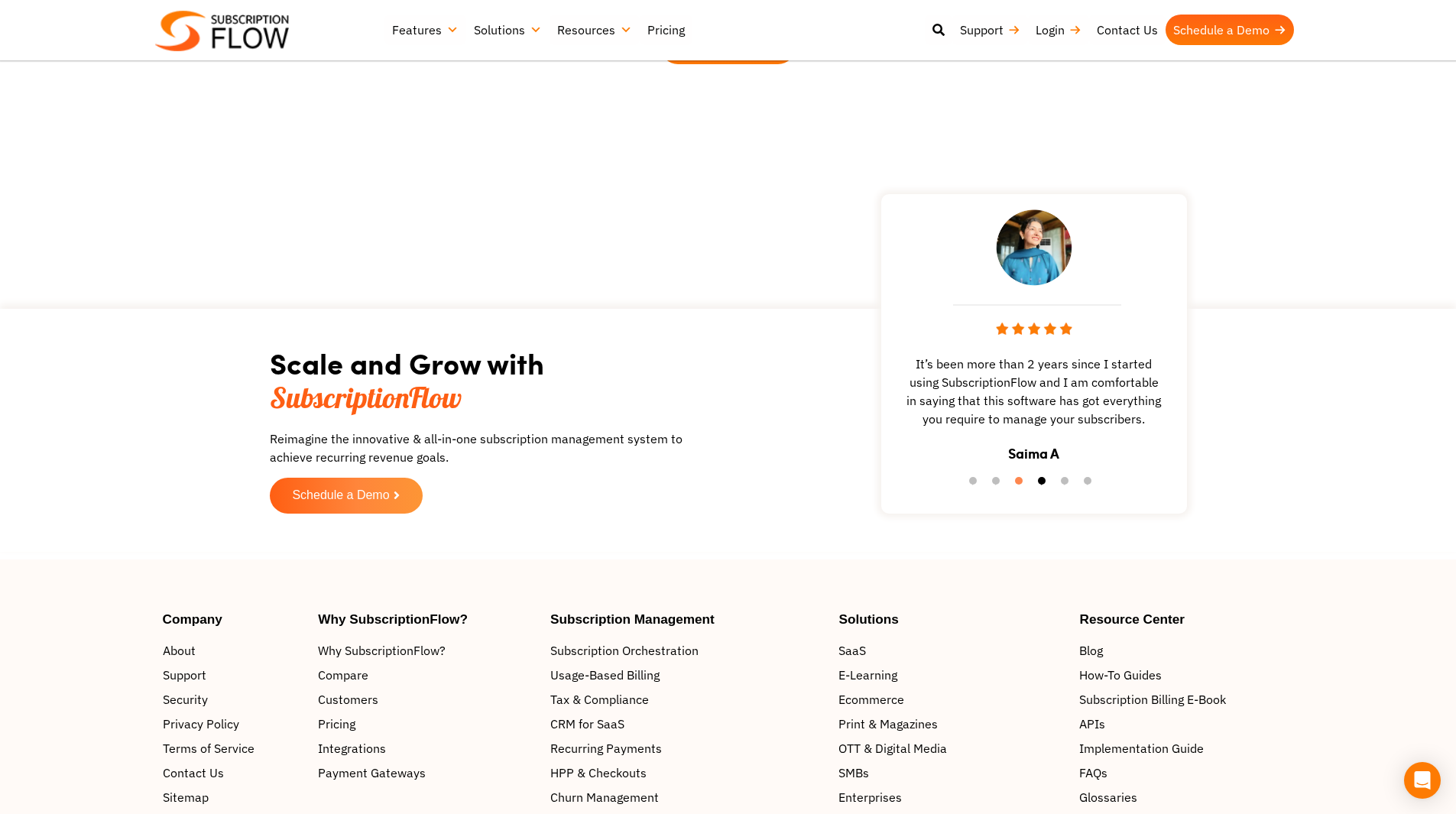
click at [1039, 477] on button "4" at bounding box center [1045, 485] width 15 height 15
click at [1061, 477] on li "5" at bounding box center [1068, 485] width 15 height 15
click at [1094, 477] on button "6" at bounding box center [1091, 485] width 15 height 15
click at [982, 495] on button "1" at bounding box center [977, 503] width 15 height 15
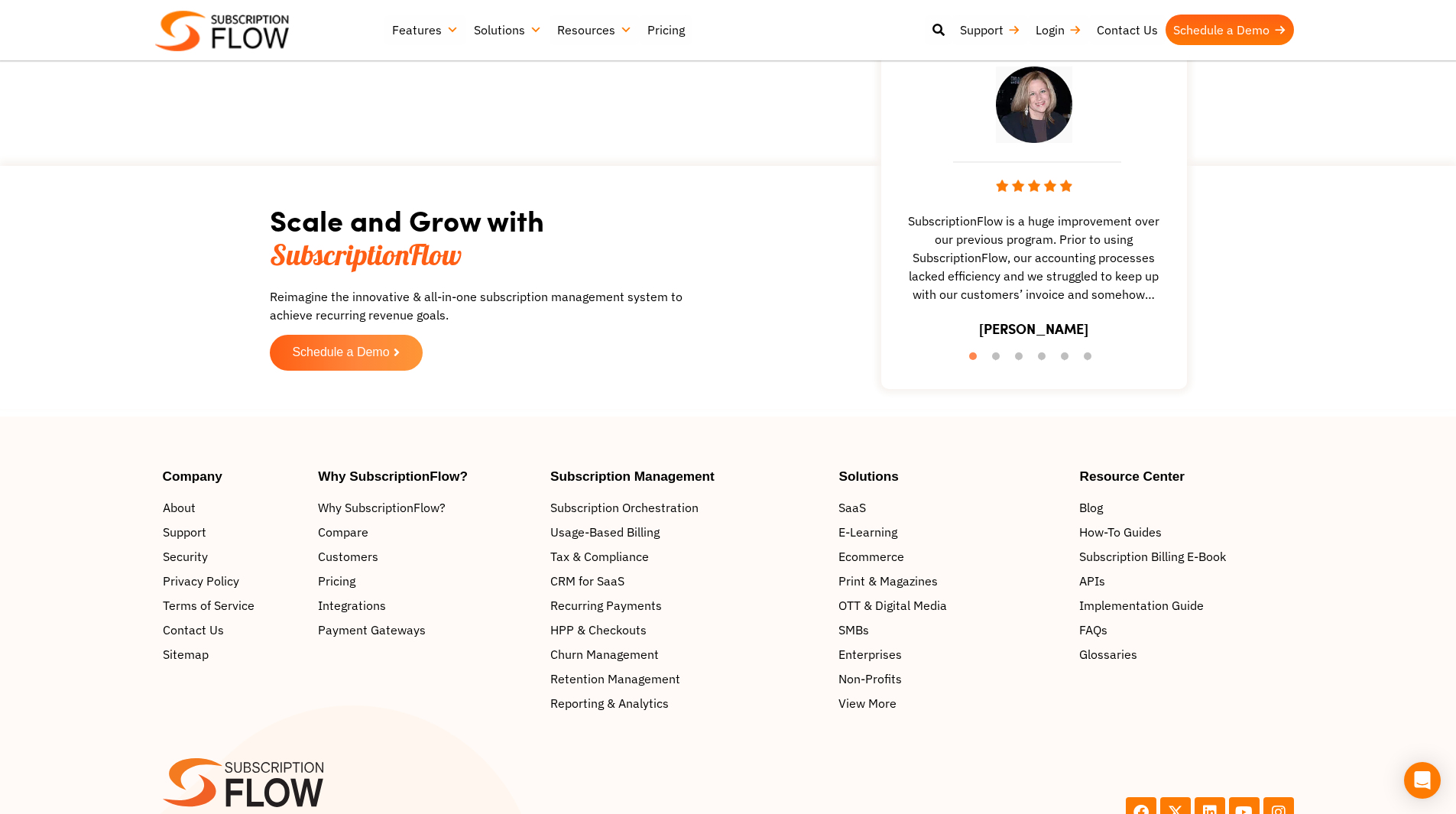
scroll to position [3413, 0]
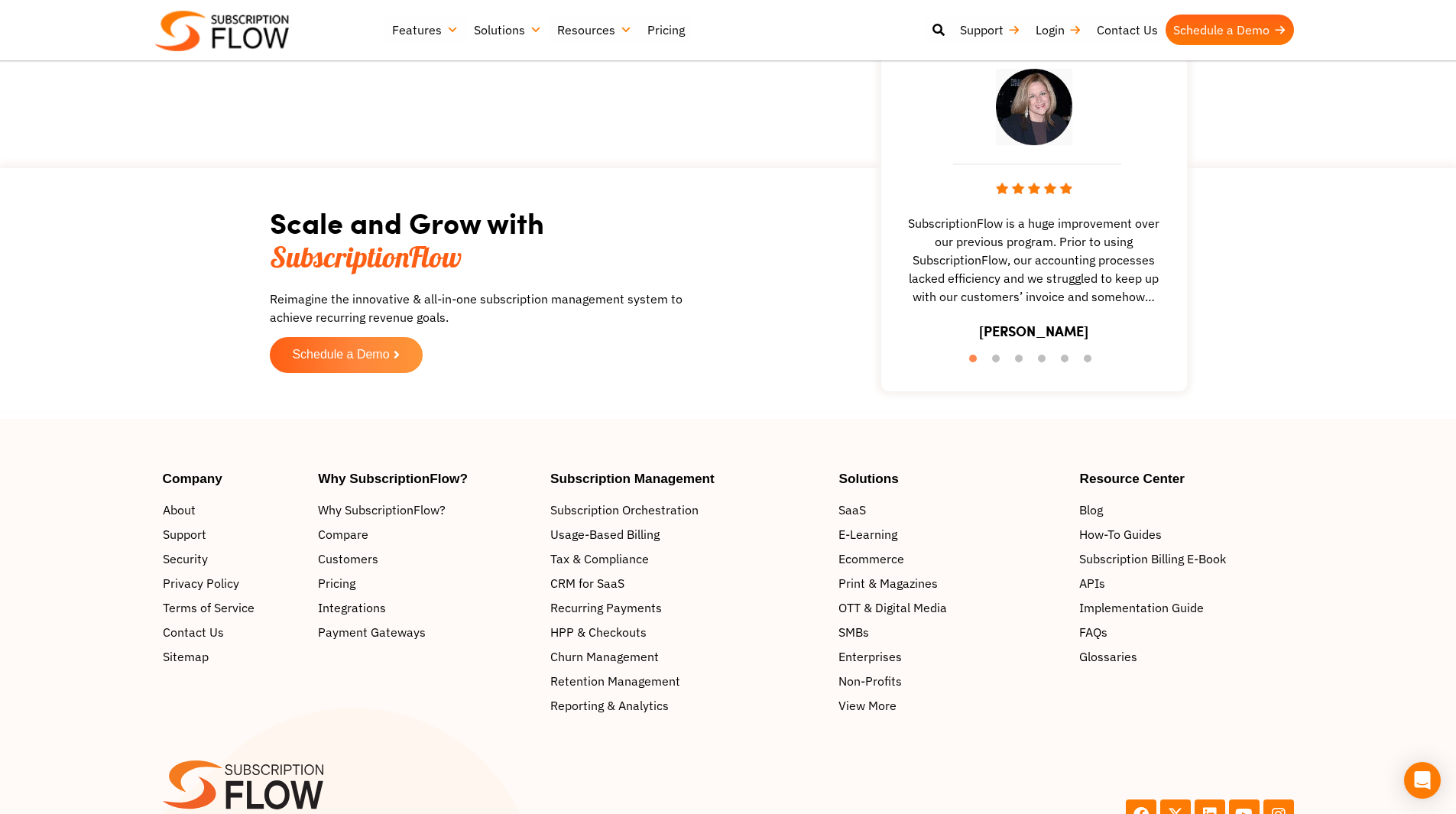
click at [259, 23] on img at bounding box center [222, 31] width 134 height 40
